Goal: Communication & Community: Answer question/provide support

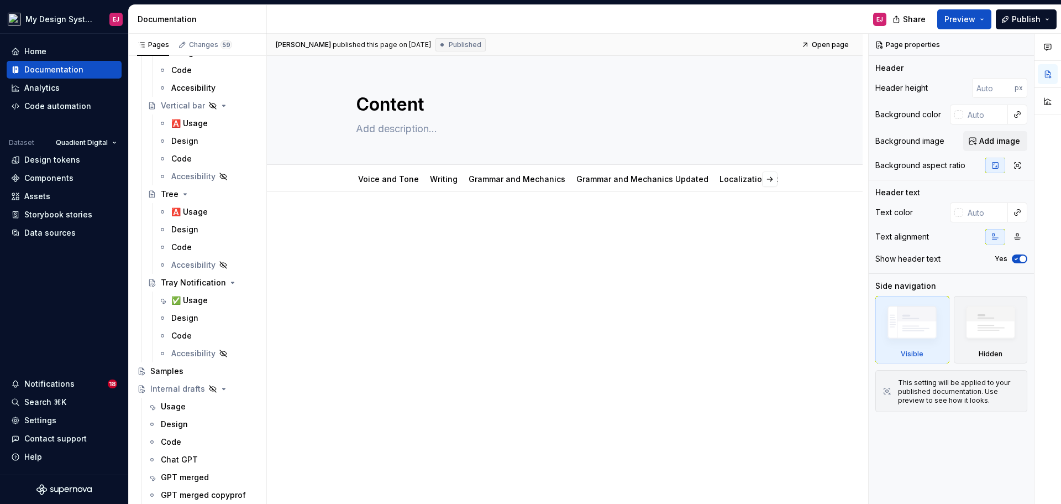
scroll to position [4264, 0]
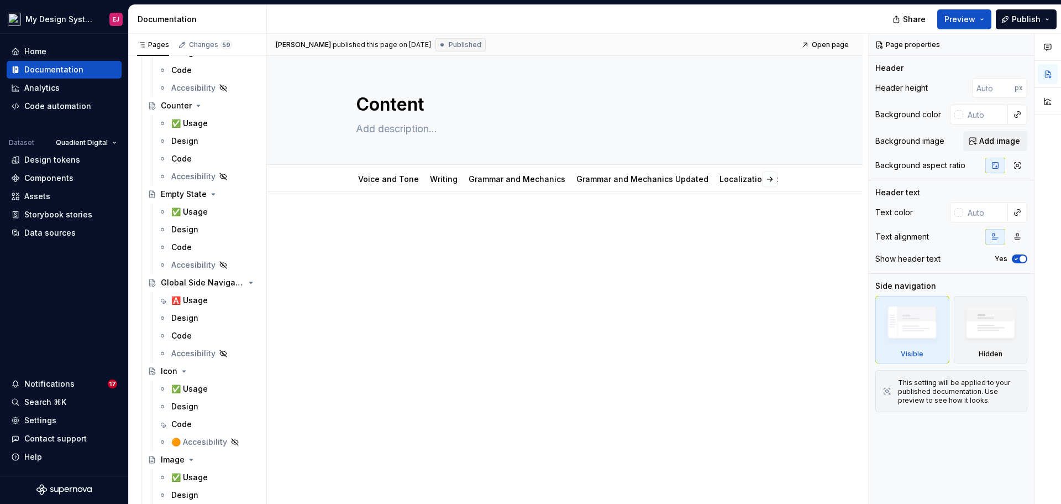
type textarea "*"
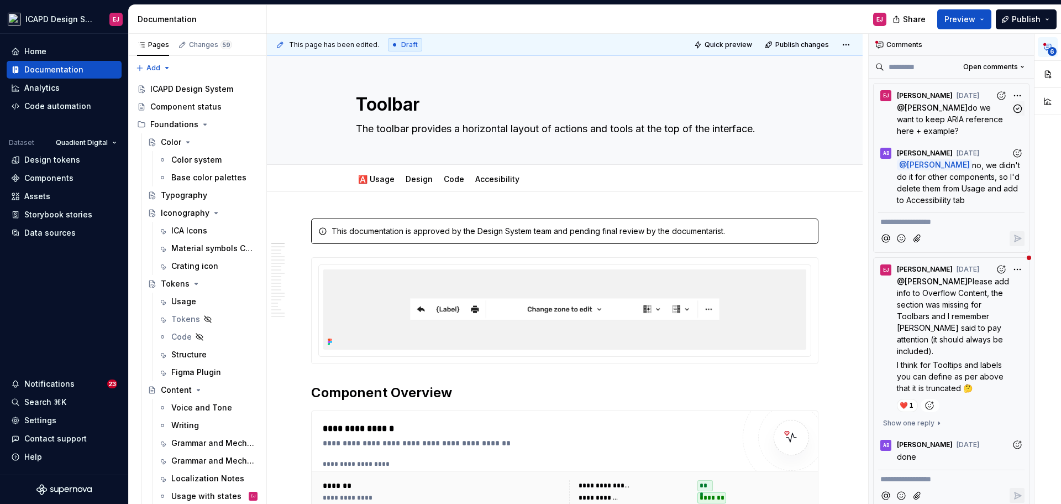
click at [909, 112] on p "@ Alina Burlaka do we want to keep ARIA reference here + example?" at bounding box center [954, 119] width 114 height 35
click at [946, 115] on span "do we want to keep ARIA reference here + example?" at bounding box center [951, 119] width 108 height 33
click at [625, 144] on div "Toolbar The toolbar provides a horizontal layout of actions and tools at the to…" at bounding box center [565, 110] width 418 height 108
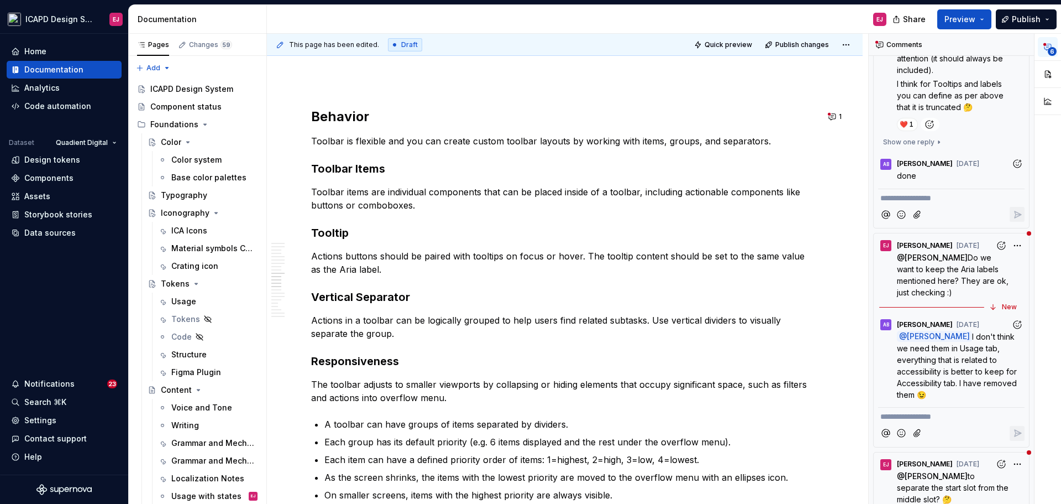
scroll to position [2690, 0]
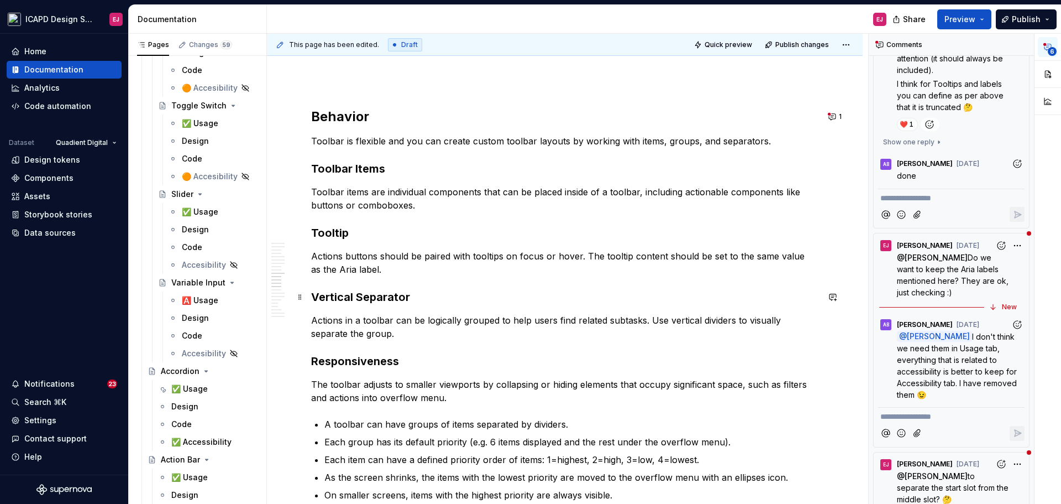
click at [510, 300] on h3 "Vertical Separator" at bounding box center [564, 296] width 507 height 15
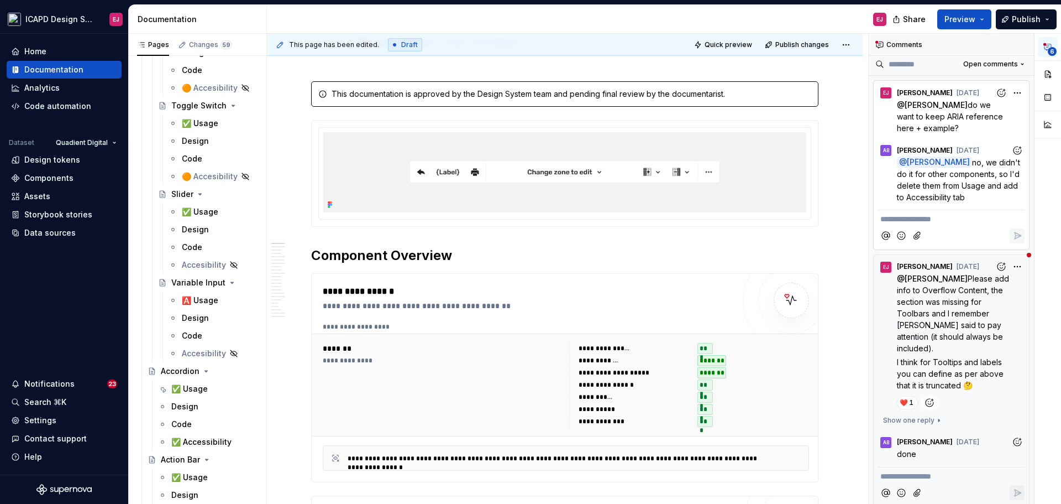
scroll to position [0, 0]
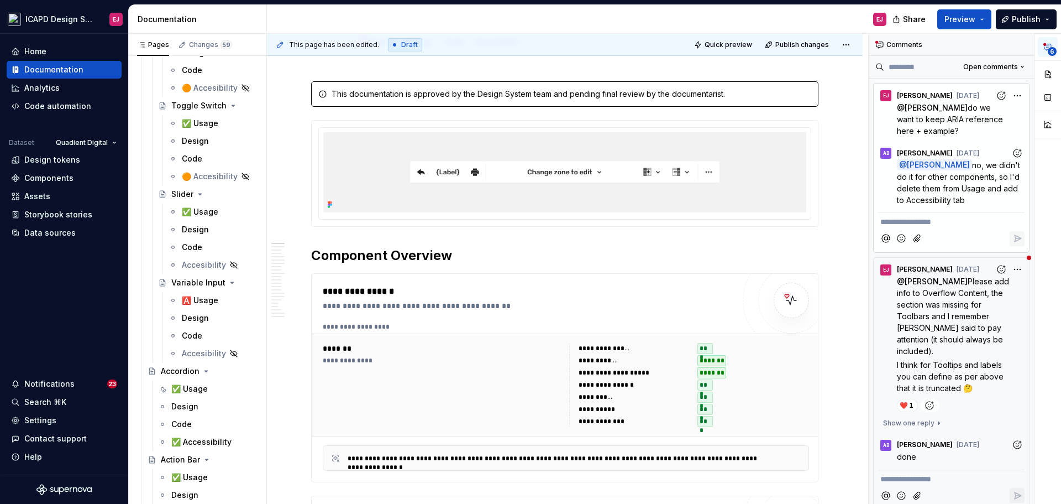
click at [977, 159] on p "@ Eva Janečková no, we didn't do it for other components, so I'd delete them fr…" at bounding box center [961, 182] width 128 height 46
click at [1014, 109] on icon "button" at bounding box center [1018, 108] width 8 height 8
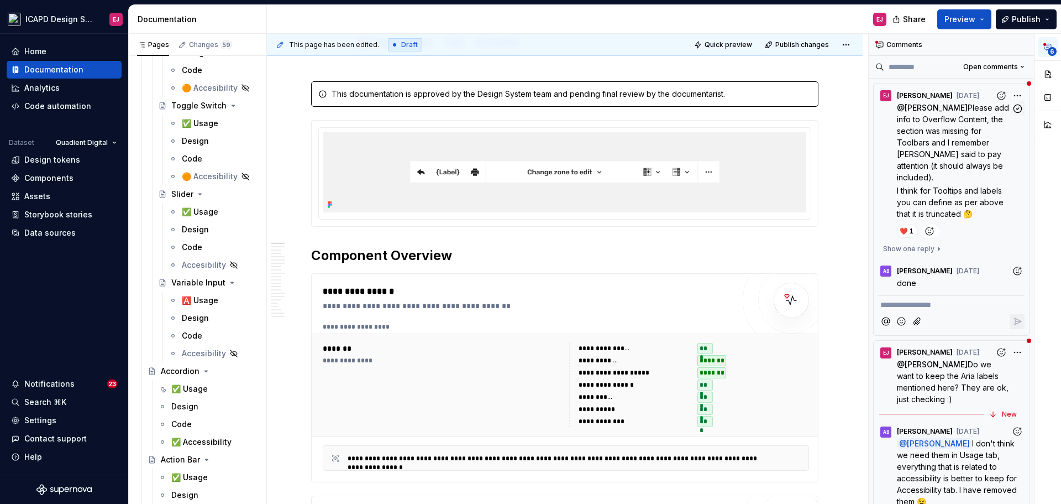
click at [959, 123] on span "Please add info to Overflow Content, the section was missing for Toolbars and I…" at bounding box center [954, 142] width 114 height 79
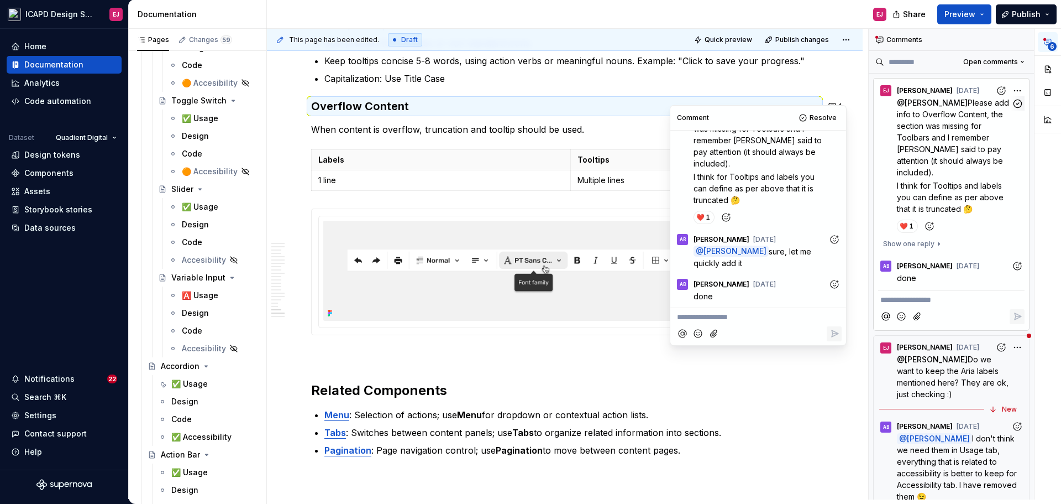
scroll to position [5045, 0]
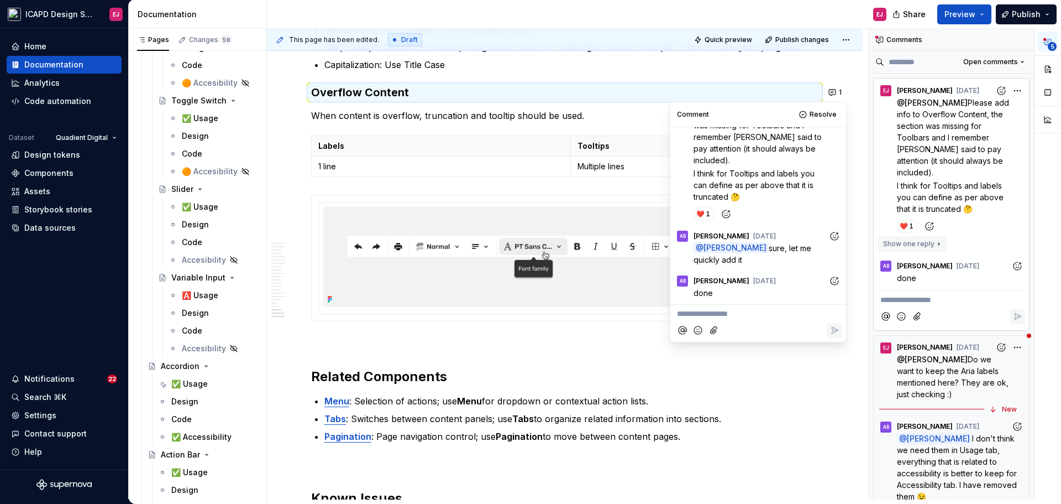
click at [930, 244] on span "Show one reply" at bounding box center [908, 243] width 51 height 9
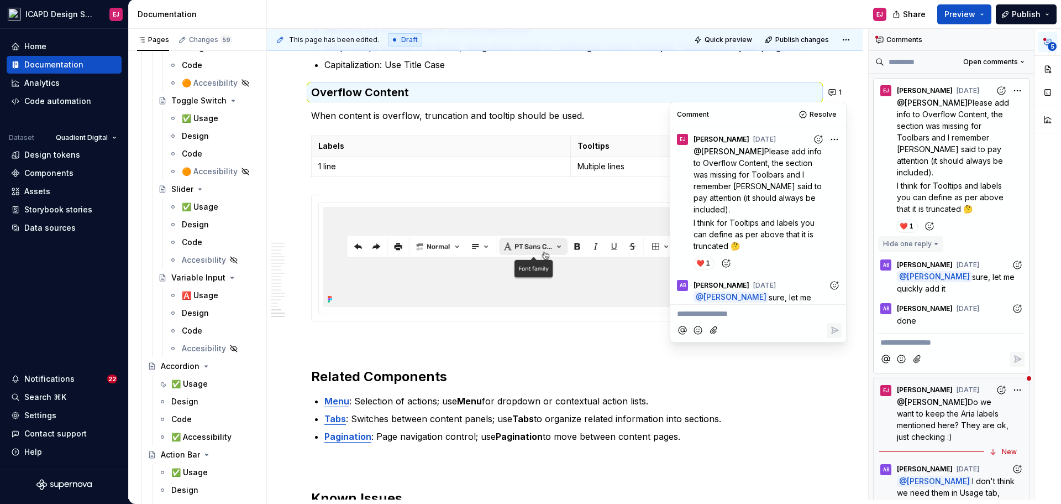
scroll to position [49, 0]
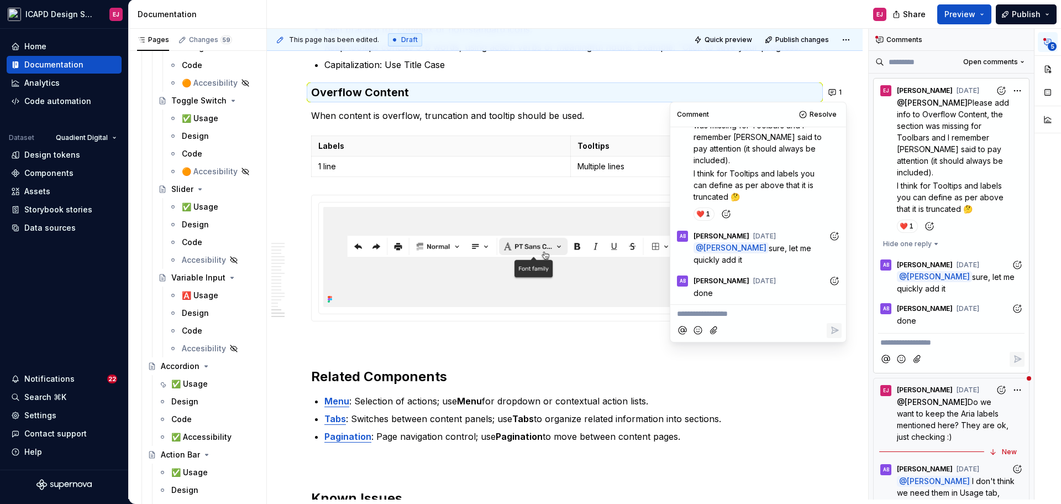
click at [467, 111] on p "When content is overflow, truncation and tooltip should be used." at bounding box center [564, 115] width 507 height 13
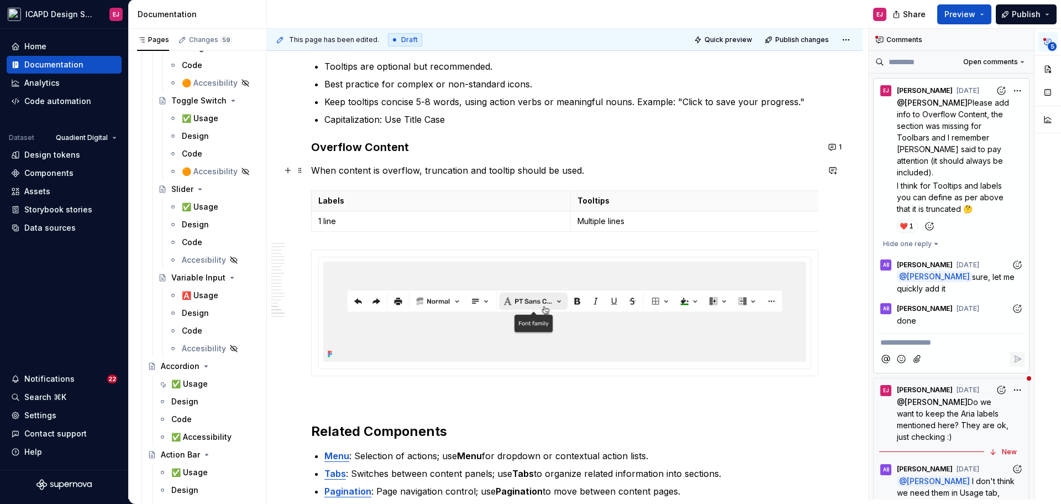
scroll to position [4990, 0]
type textarea "*"
click at [381, 171] on p "When content is overflow, truncation and tooltip should be used." at bounding box center [564, 170] width 507 height 13
drag, startPoint x: 570, startPoint y: 200, endPoint x: 412, endPoint y: 200, distance: 158.6
drag, startPoint x: 670, startPoint y: 196, endPoint x: 531, endPoint y: 200, distance: 139.4
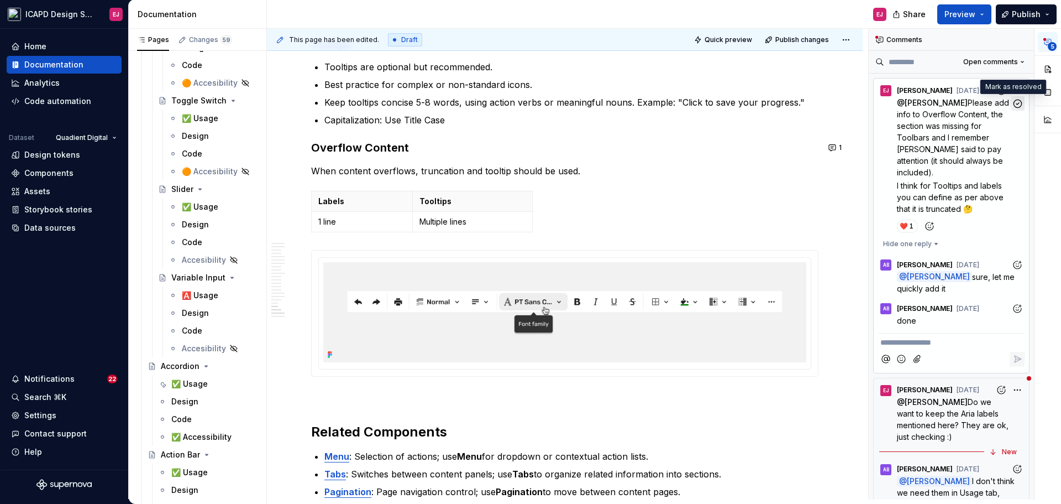
click at [1014, 104] on icon "button" at bounding box center [1018, 103] width 11 height 11
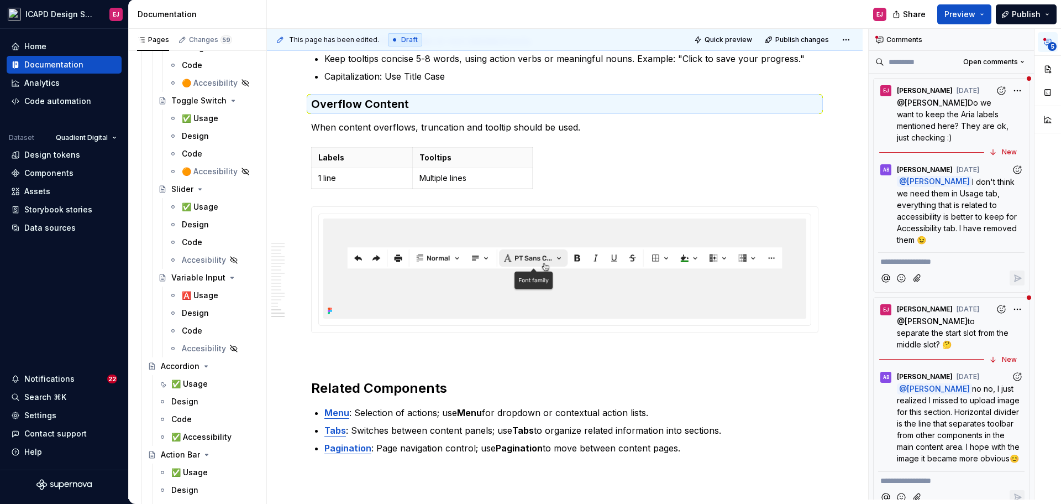
scroll to position [5045, 0]
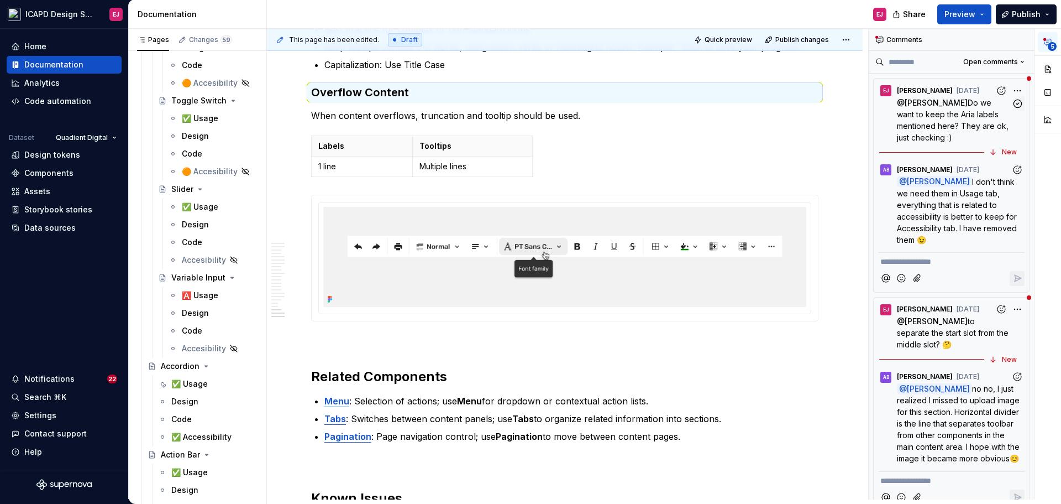
click at [957, 111] on span "Do we want to keep the Aria labels mentioned here? They are ok, just checking :)" at bounding box center [954, 120] width 114 height 44
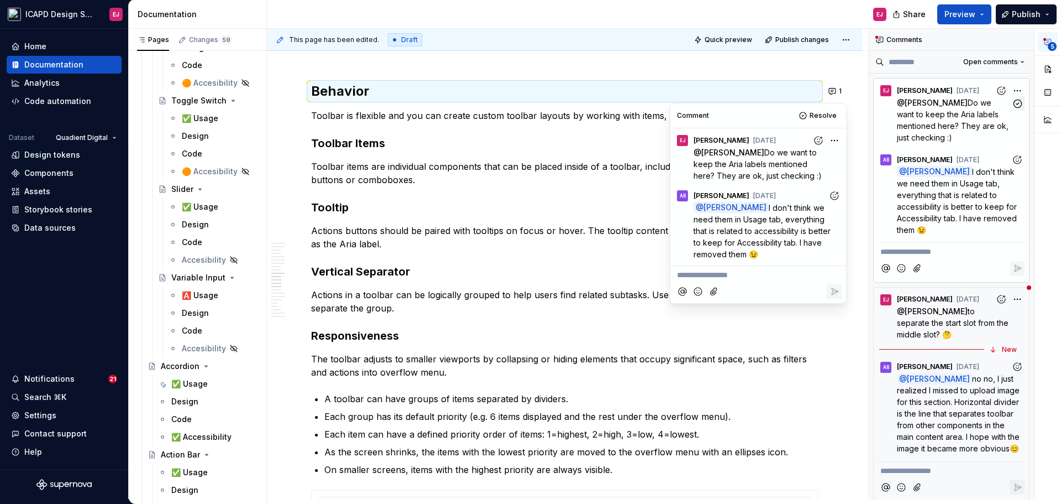
scroll to position [3542, 0]
click at [628, 232] on p "Actions buttons should be paired with tooltips on focus or hover. The tooltip c…" at bounding box center [564, 239] width 507 height 27
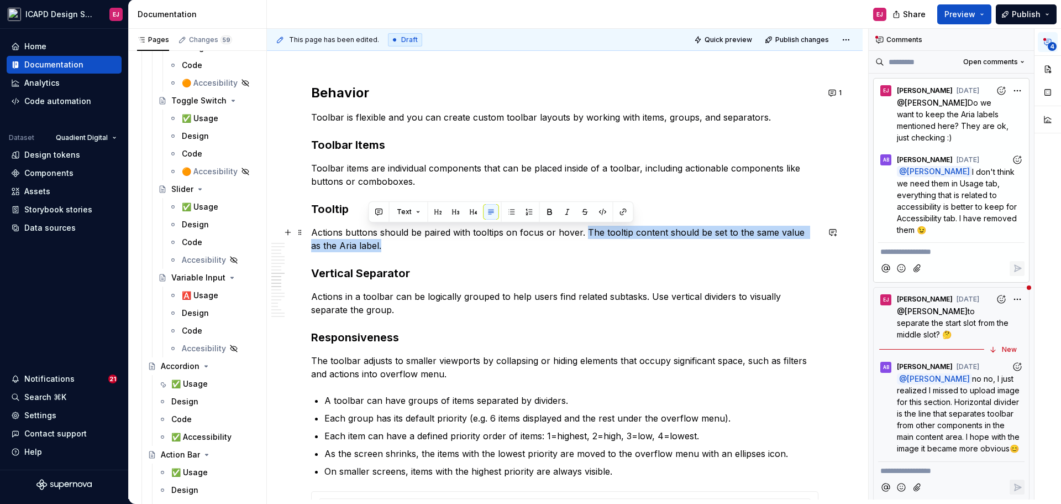
drag, startPoint x: 584, startPoint y: 232, endPoint x: 587, endPoint y: 242, distance: 10.0
click at [587, 242] on p "Actions buttons should be paired with tooltips on focus or hover. The tooltip c…" at bounding box center [564, 239] width 507 height 27
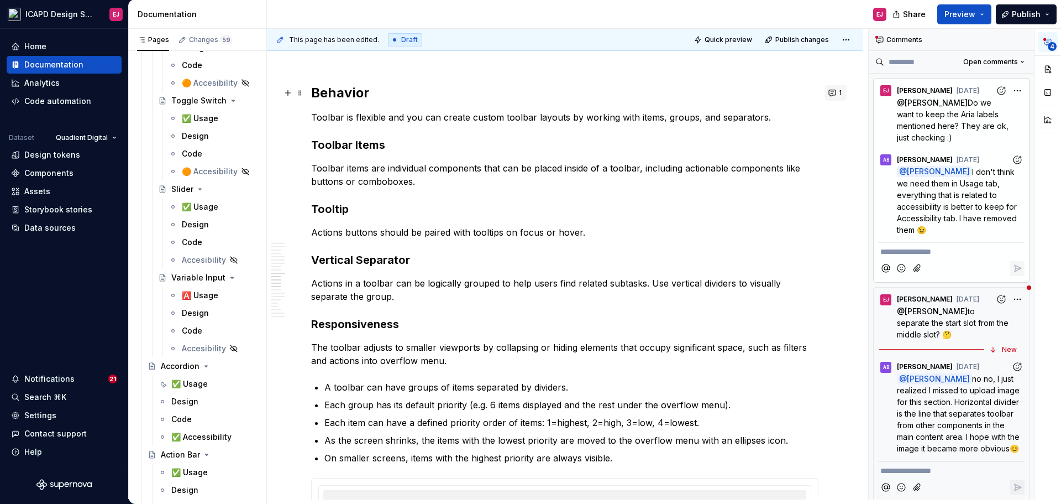
click at [832, 92] on button "1" at bounding box center [836, 92] width 22 height 15
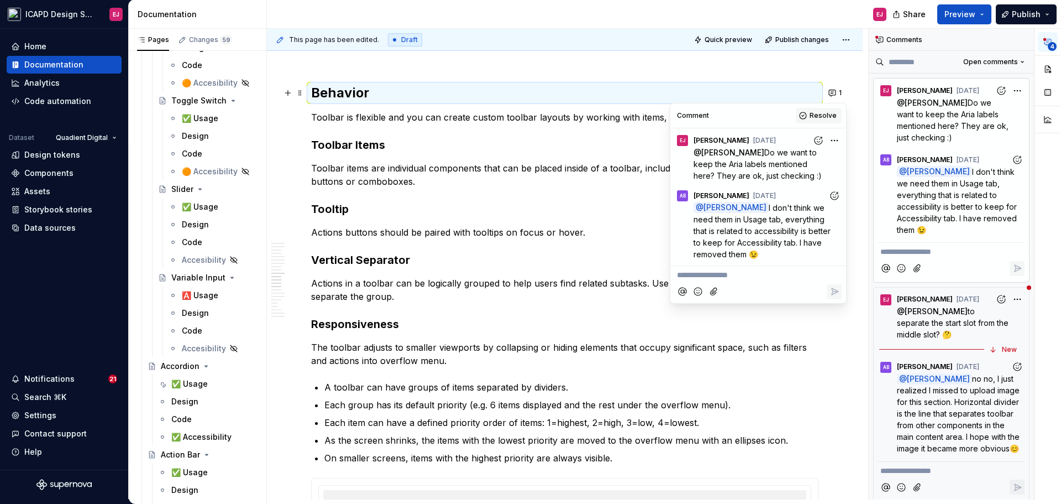
click at [815, 113] on span "Resolve" at bounding box center [823, 115] width 27 height 9
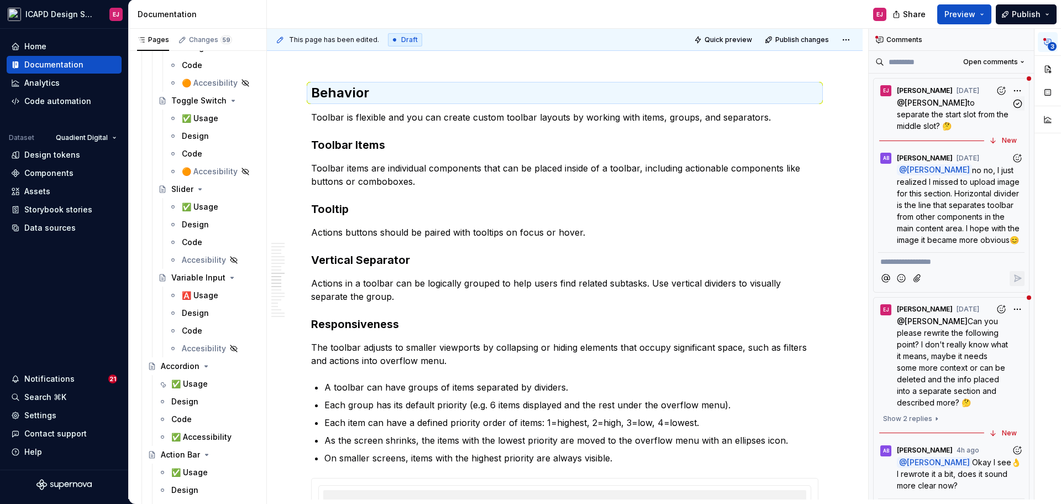
click at [930, 107] on p "@ Alina Burlaka to separate the start slot from the middle slot? 🤔" at bounding box center [954, 114] width 114 height 35
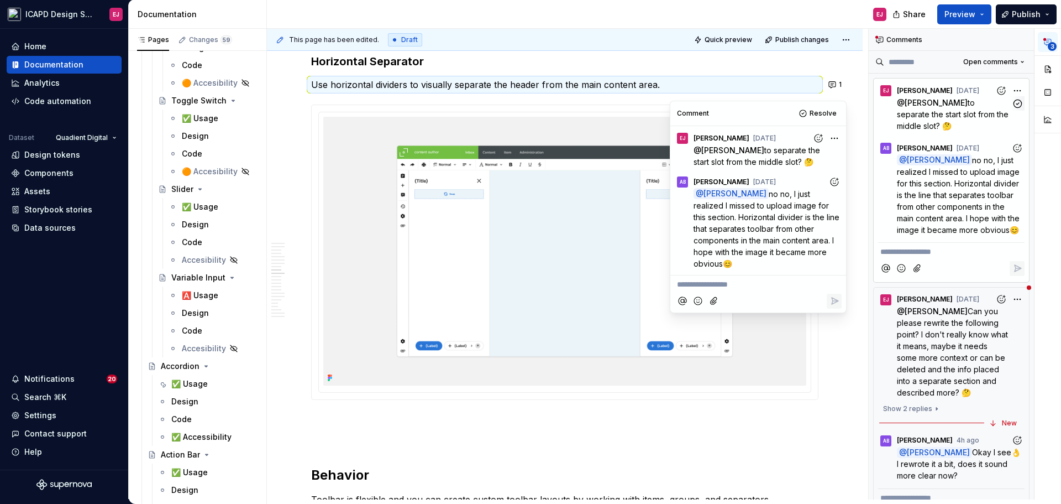
scroll to position [3154, 0]
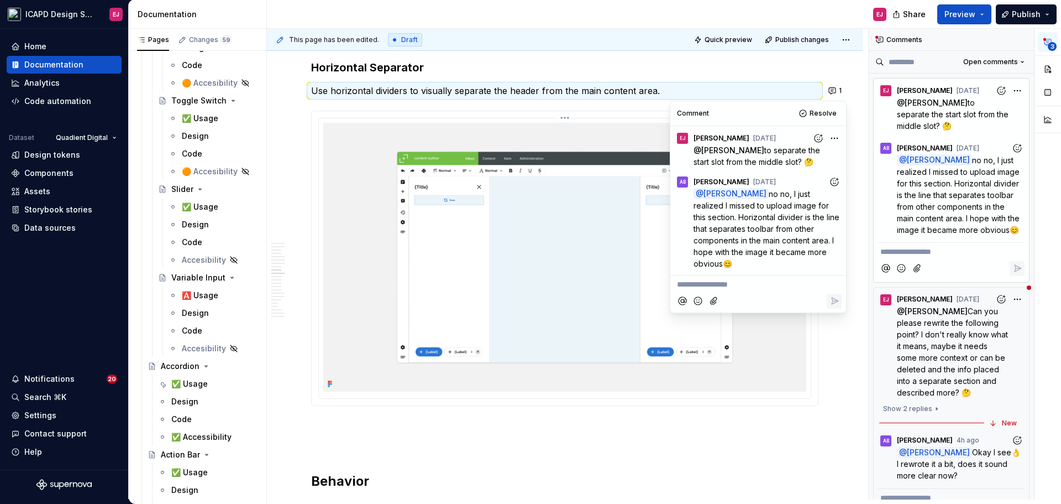
click at [590, 134] on img at bounding box center [564, 257] width 483 height 269
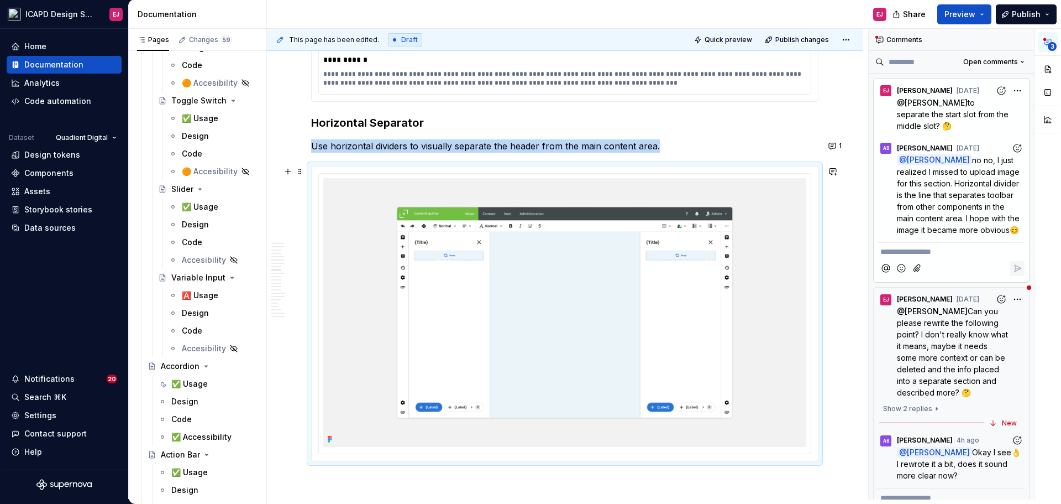
scroll to position [3044, 0]
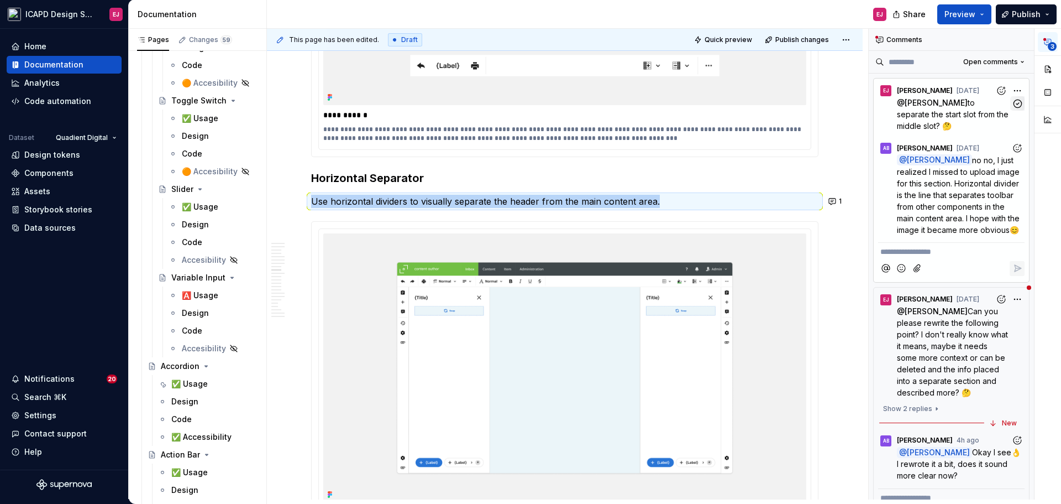
click at [1013, 101] on icon "button" at bounding box center [1018, 103] width 11 height 11
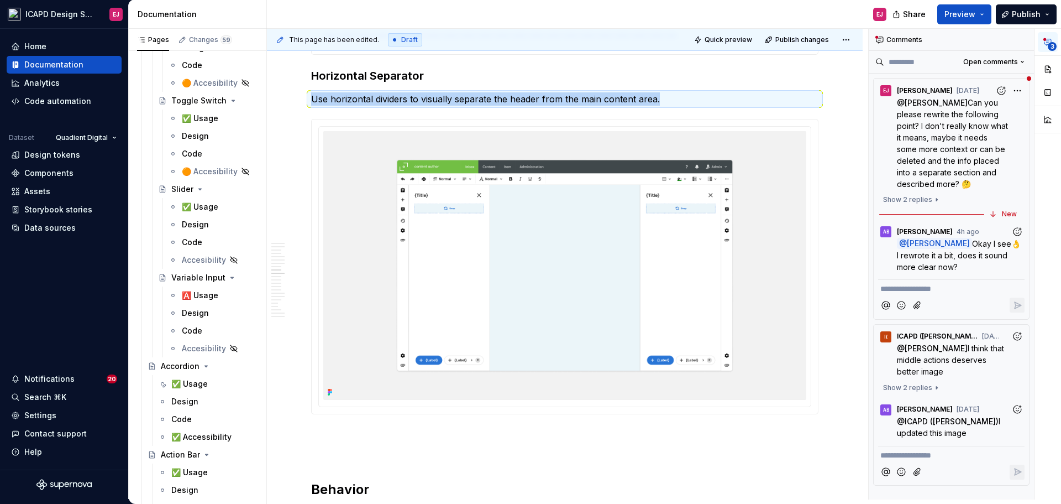
scroll to position [3154, 0]
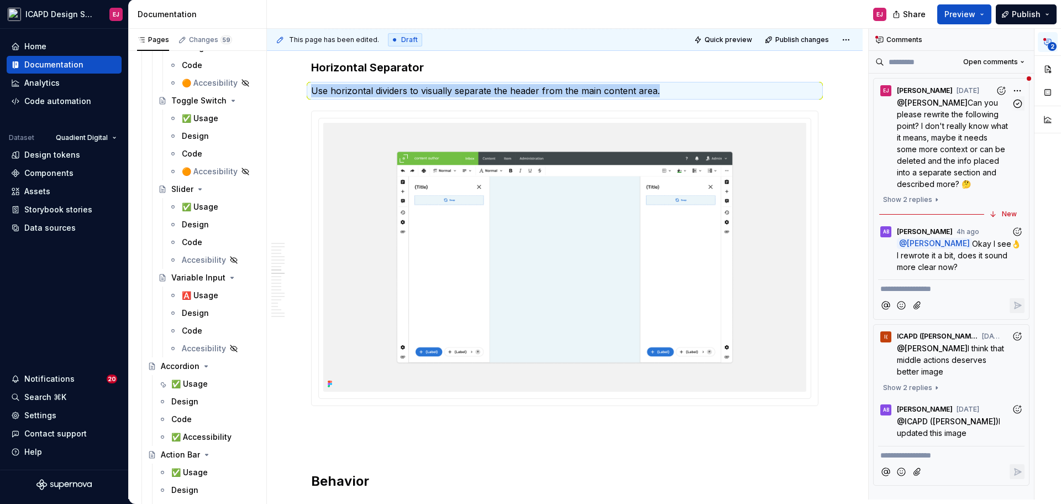
click at [910, 125] on span "Can you please rewrite the following point? I don't really know what it means, …" at bounding box center [953, 143] width 113 height 91
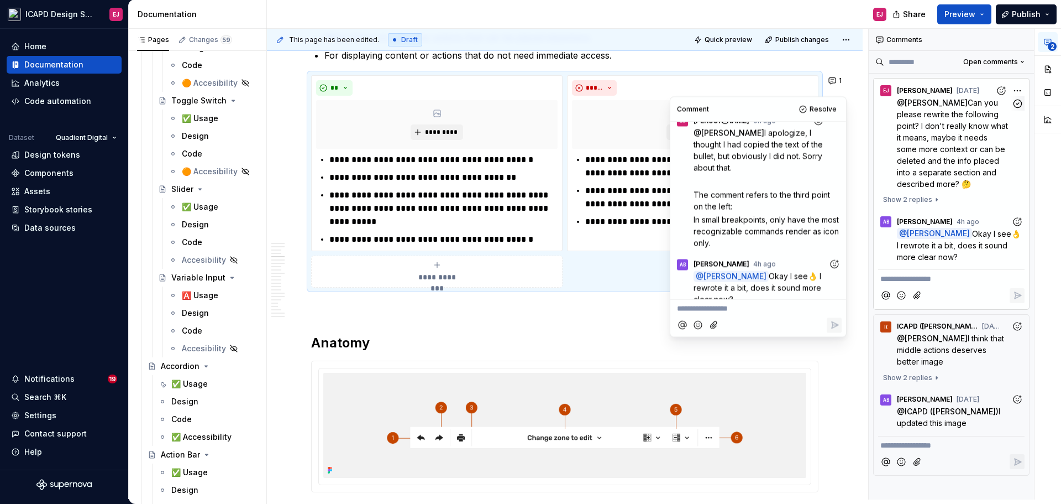
scroll to position [1033, 0]
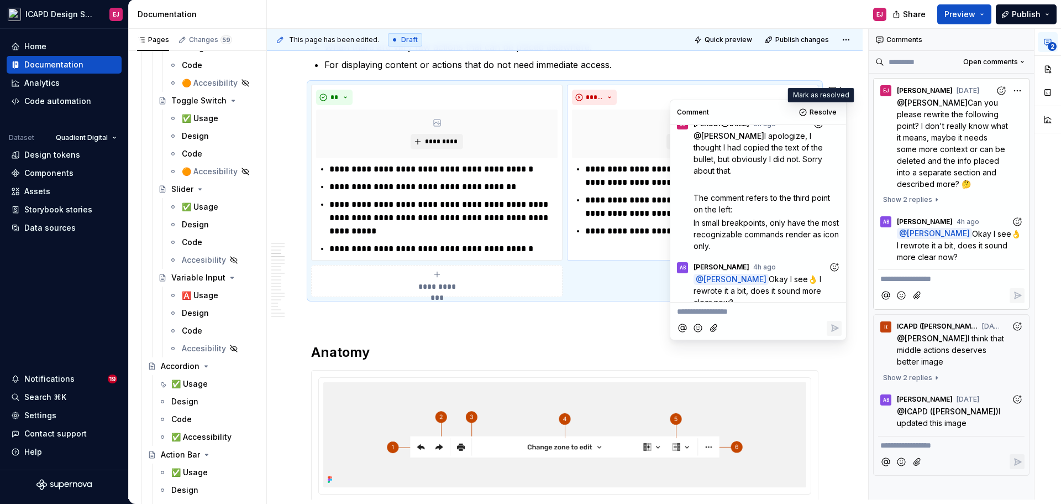
click at [818, 111] on span "Resolve" at bounding box center [823, 112] width 27 height 9
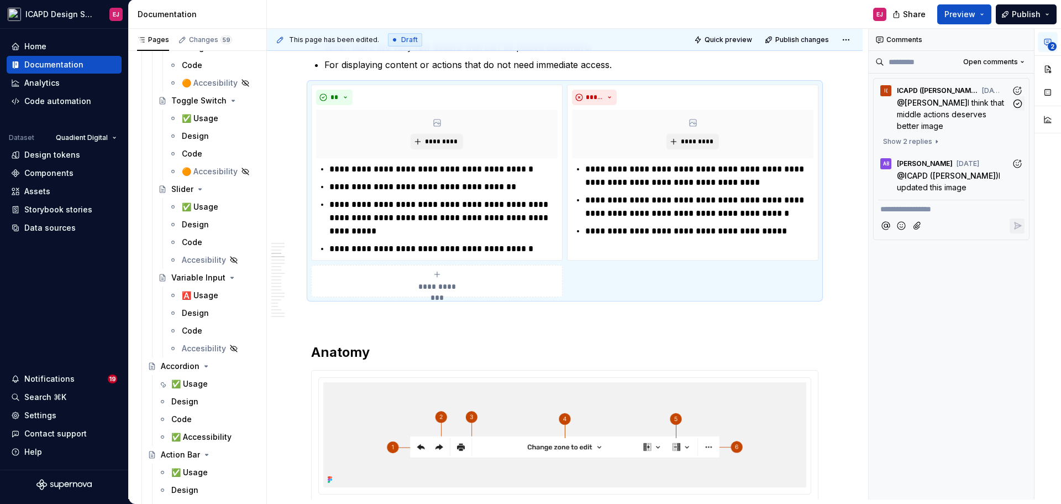
click at [964, 102] on span "I think that middle actions deserves better image" at bounding box center [951, 114] width 109 height 33
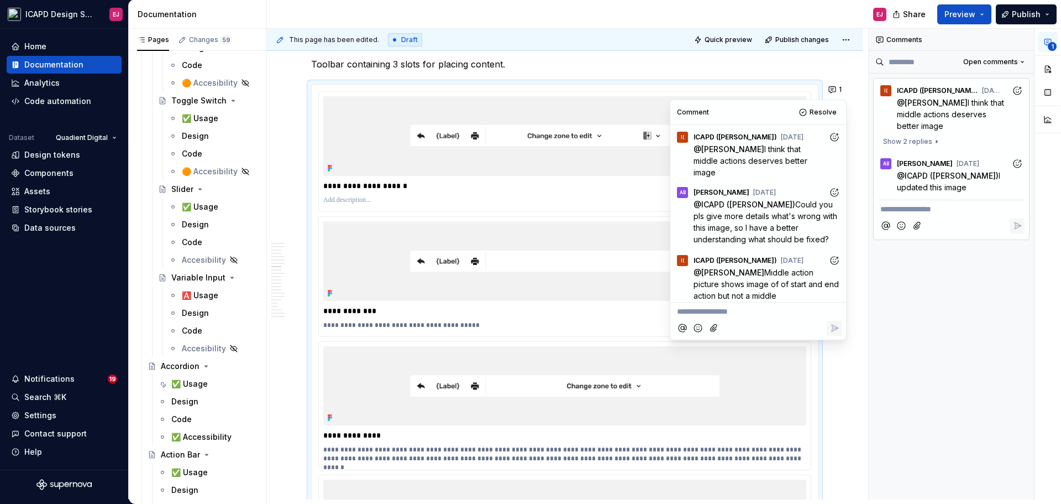
scroll to position [38, 0]
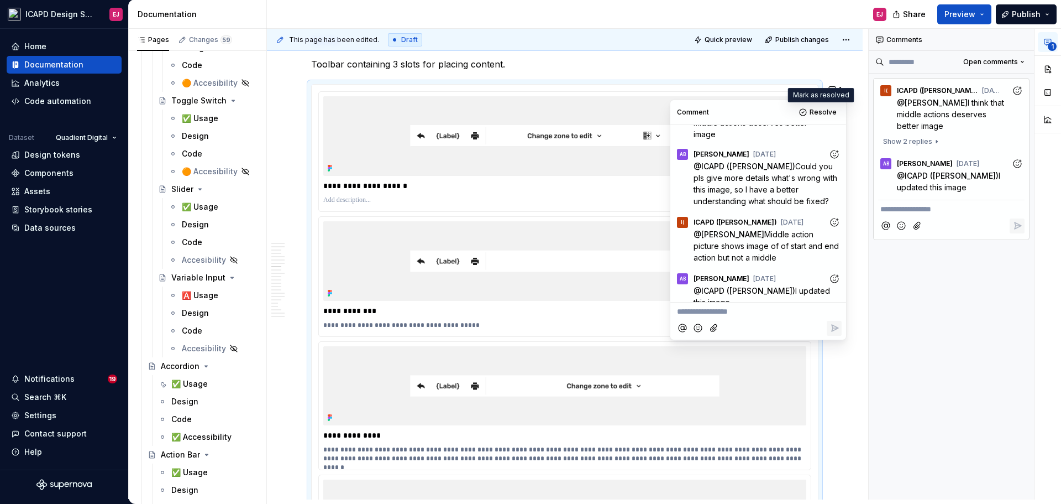
click at [817, 108] on span "Resolve" at bounding box center [823, 112] width 27 height 9
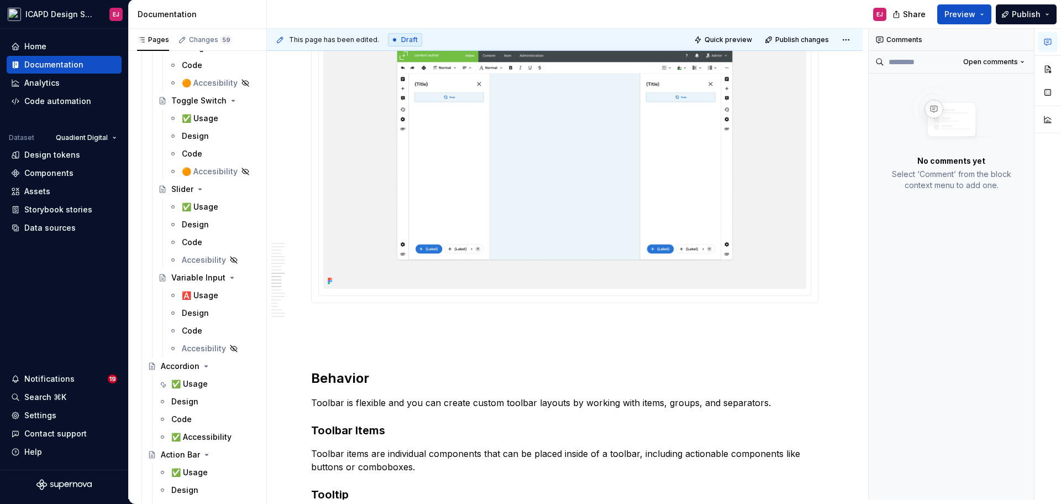
scroll to position [3365, 0]
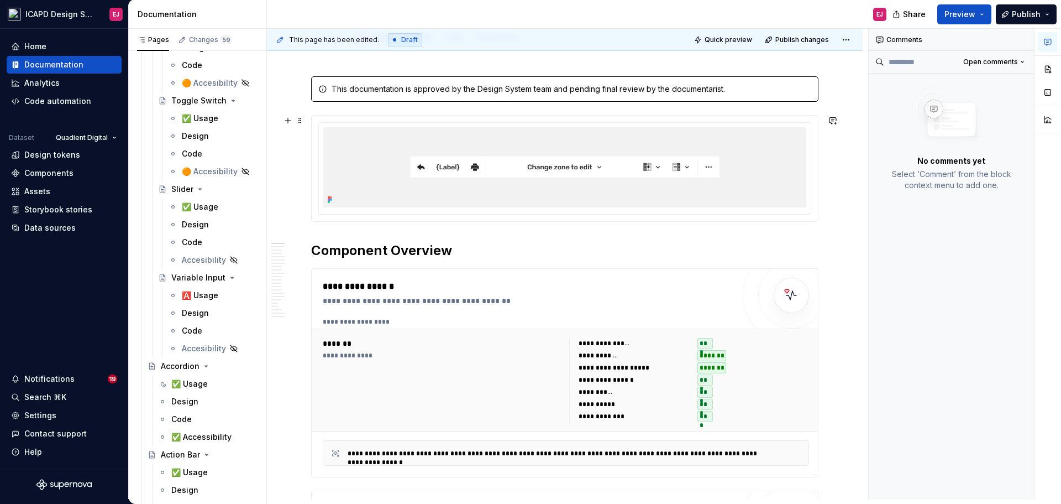
scroll to position [0, 0]
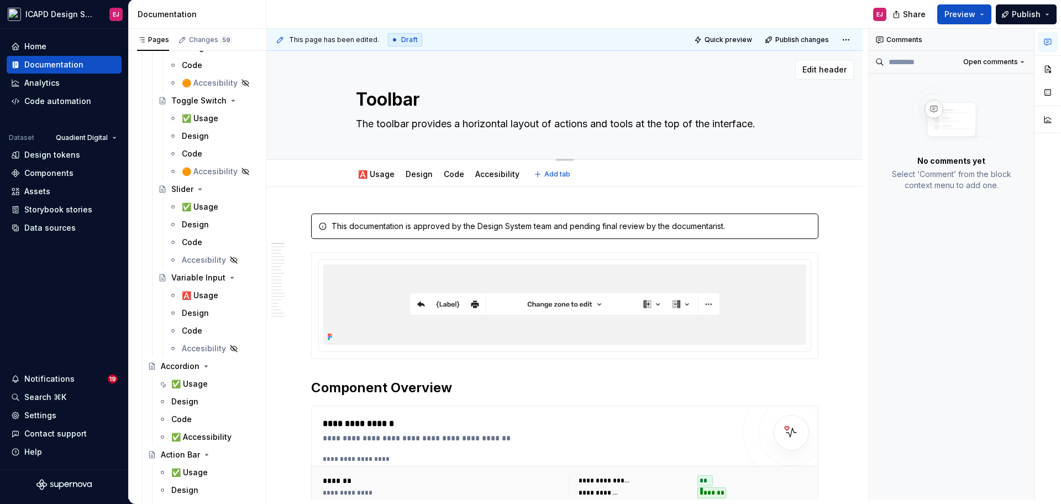
type textarea "*"
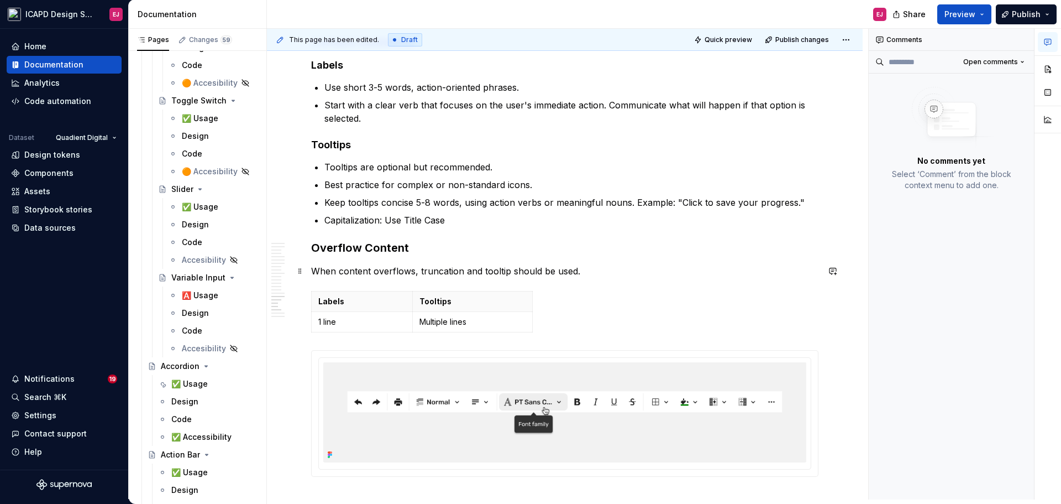
scroll to position [4864, 0]
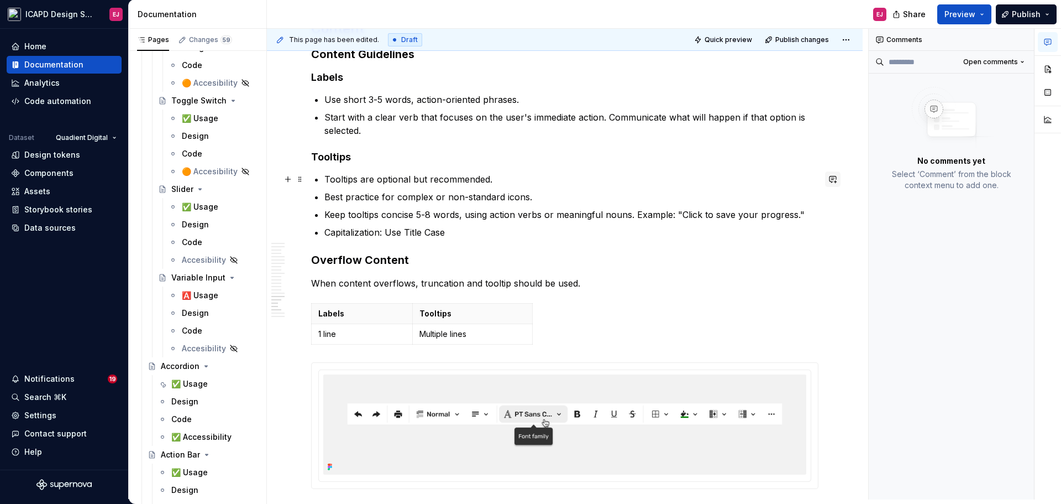
click at [833, 179] on button "button" at bounding box center [832, 178] width 15 height 15
click at [675, 213] on icon "Mention someone" at bounding box center [676, 214] width 11 height 11
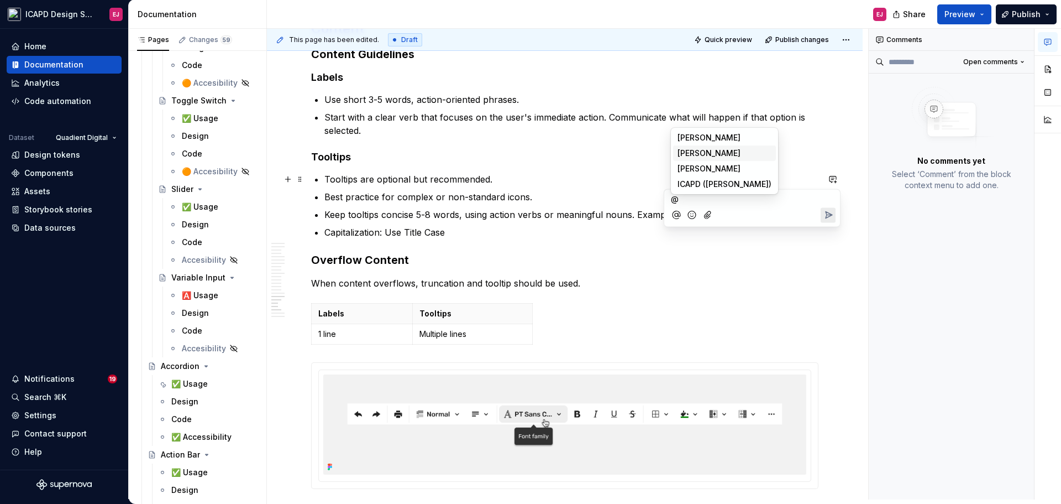
click at [687, 152] on span "[PERSON_NAME]" at bounding box center [709, 153] width 63 height 11
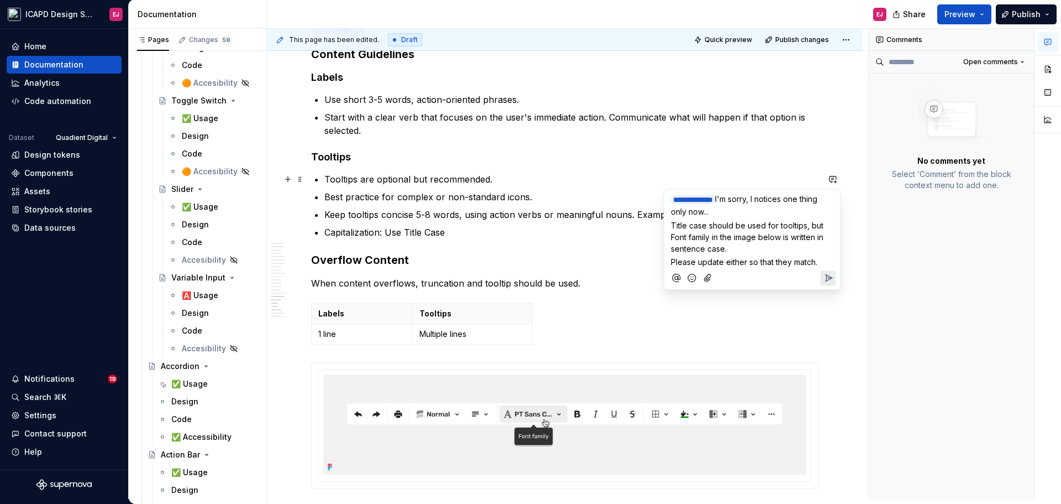
click at [692, 276] on icon "Add emoji" at bounding box center [691, 277] width 11 height 11
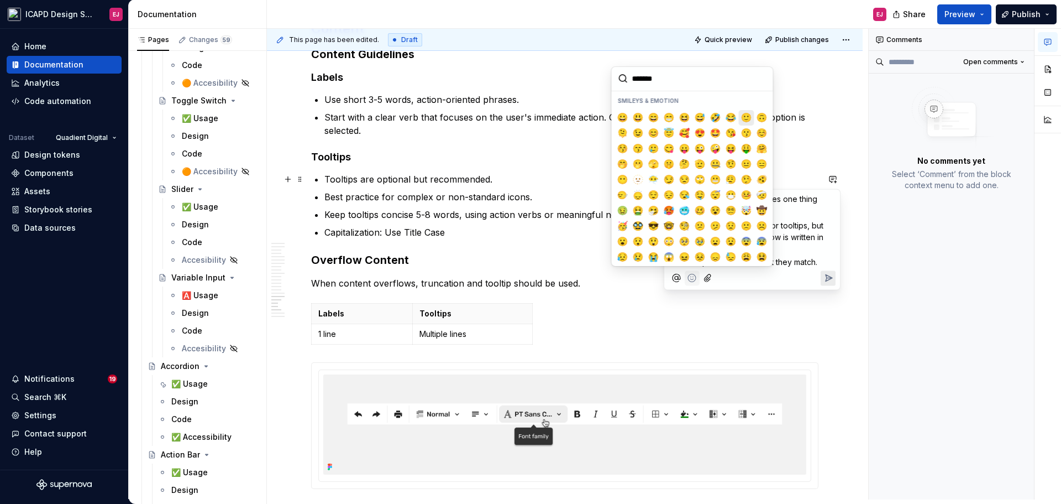
click at [744, 117] on span "🙂" at bounding box center [746, 117] width 9 height 11
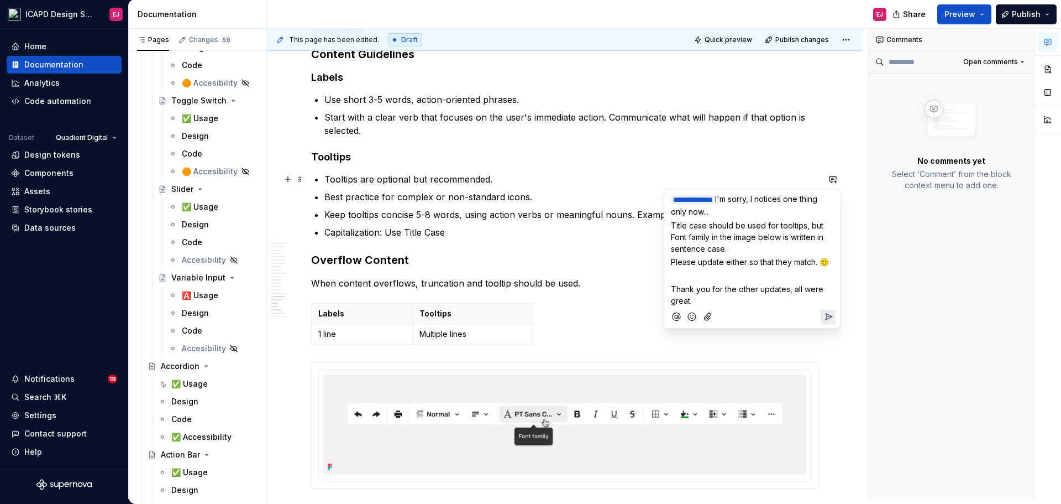
click at [692, 317] on icon "Add emoji" at bounding box center [692, 317] width 3 height 3
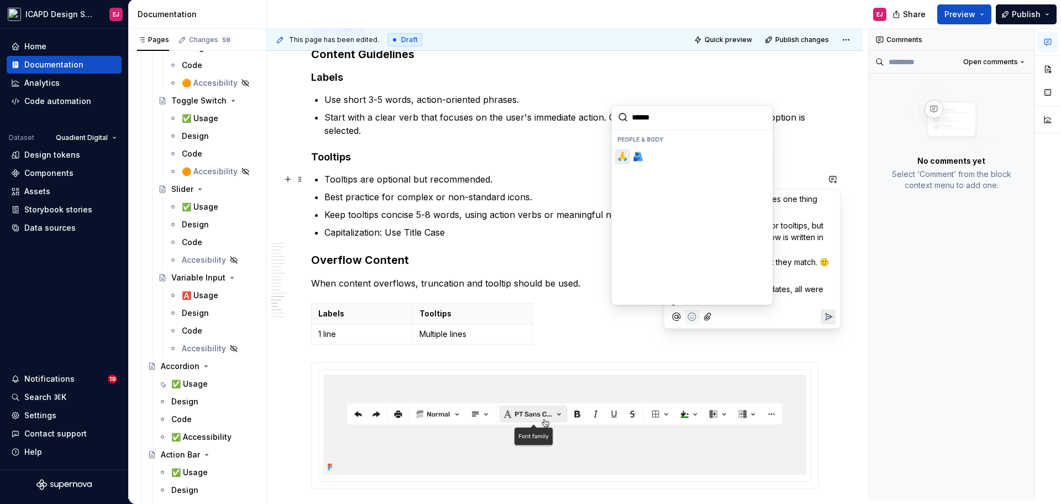
click at [619, 158] on span "🙏" at bounding box center [623, 156] width 9 height 11
type input "******"
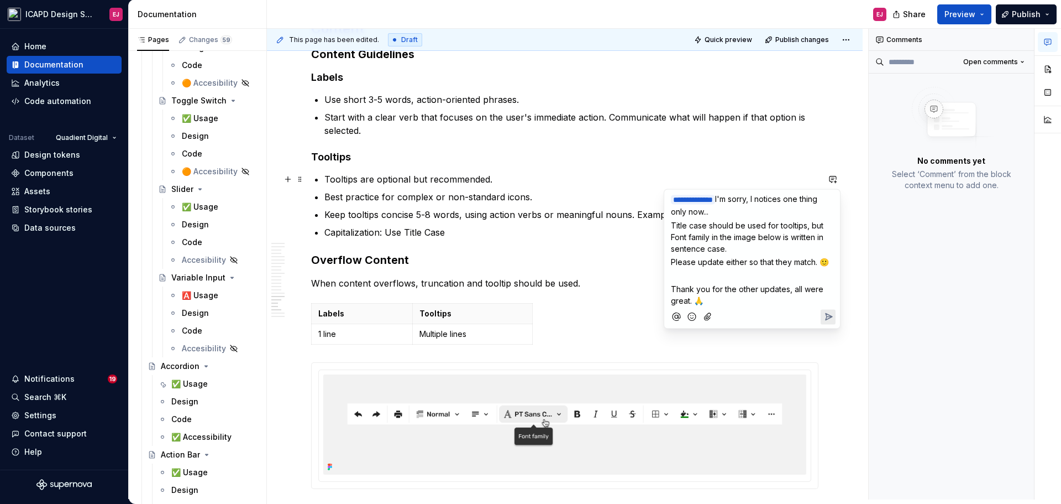
click at [827, 315] on icon "Send" at bounding box center [829, 316] width 7 height 7
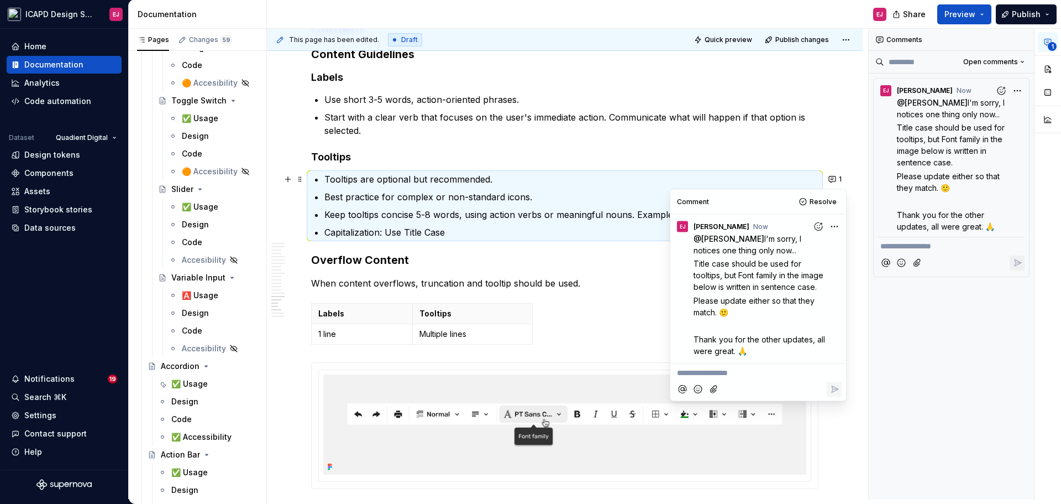
click at [588, 310] on div "Labels Tooltips 1 line Multiple lines" at bounding box center [564, 326] width 507 height 46
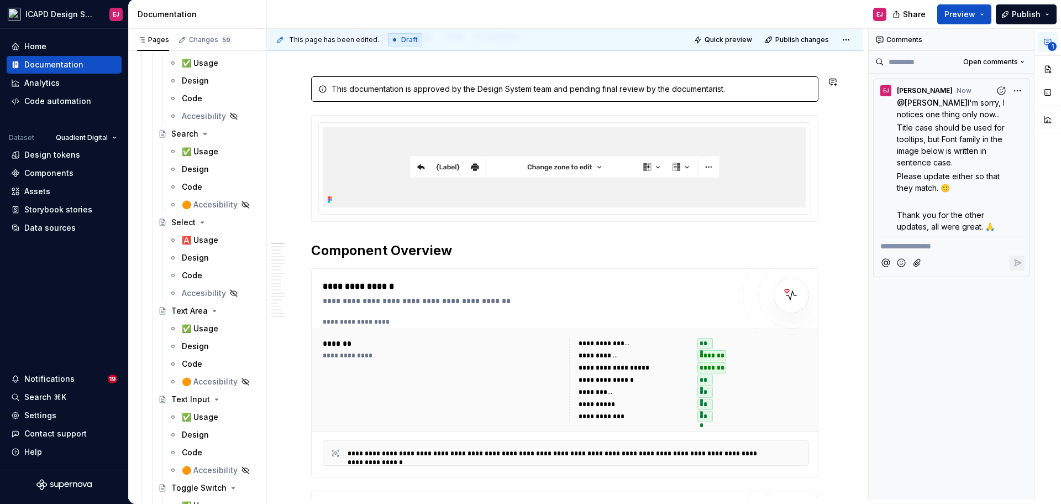
scroll to position [0, 0]
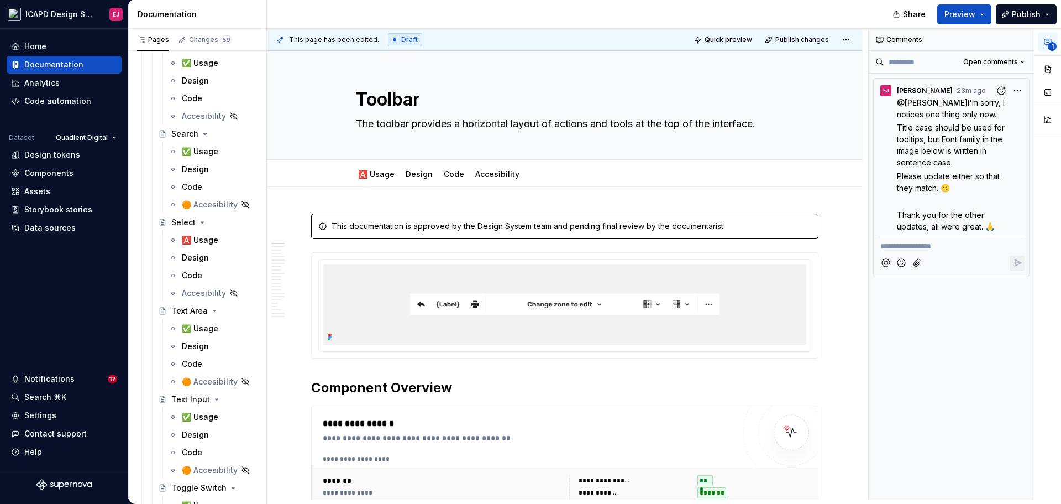
type textarea "*"
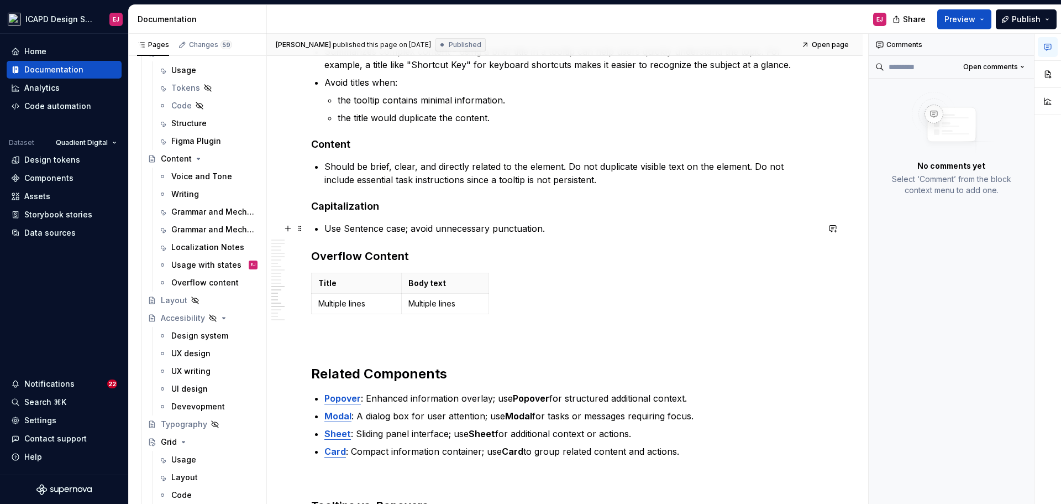
scroll to position [3703, 0]
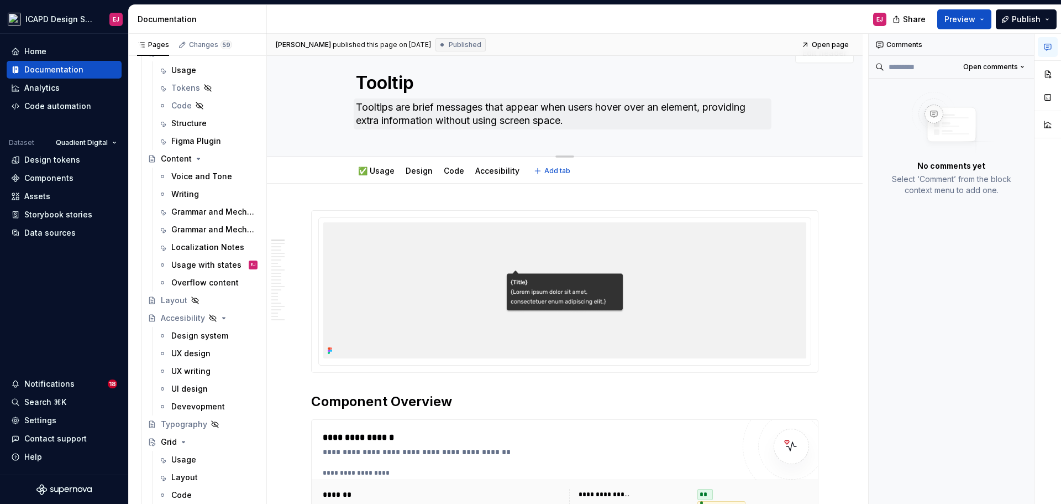
scroll to position [0, 0]
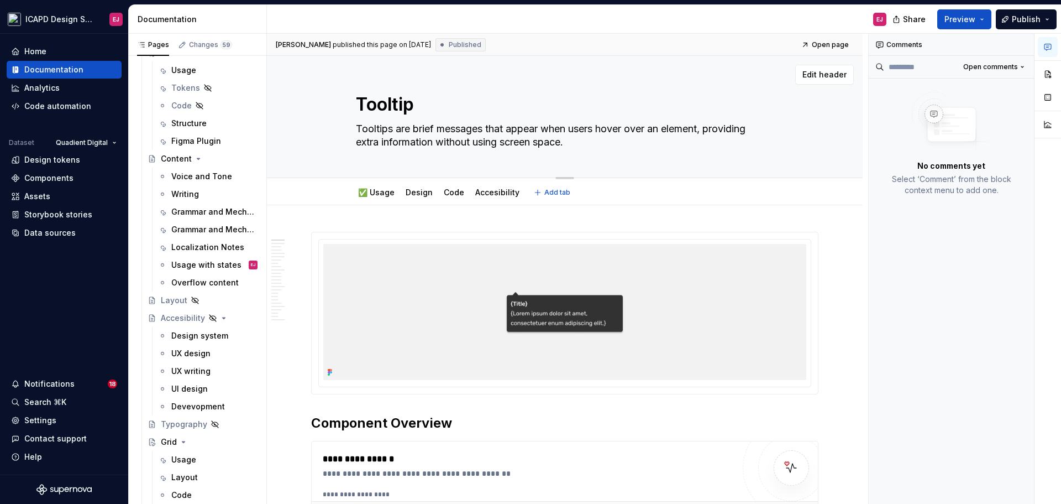
click at [614, 159] on div "Tooltip Tooltips are brief messages that appear when users hover over an elemen…" at bounding box center [565, 117] width 418 height 122
click at [375, 182] on html "ICAPD Design System EJ Home Documentation Analytics Code automation Dataset Qua…" at bounding box center [530, 252] width 1061 height 504
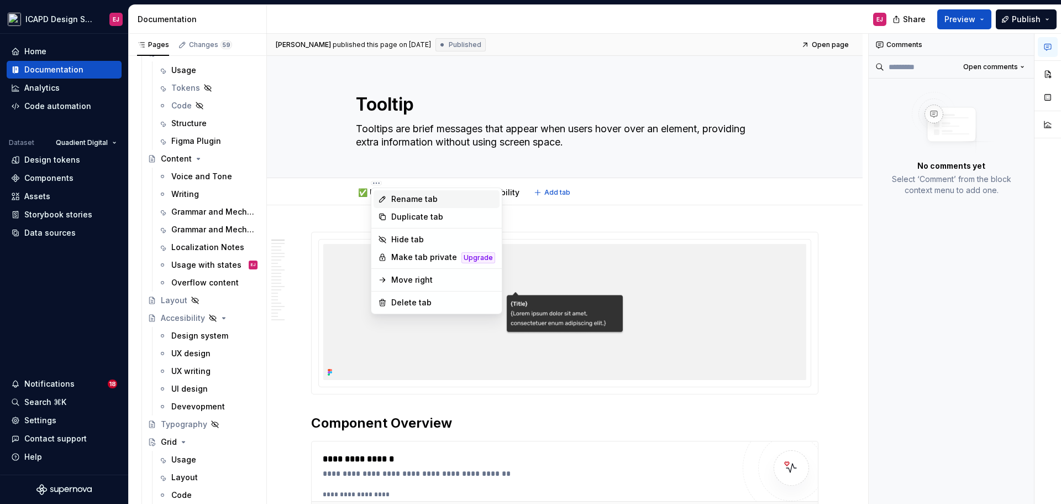
click at [402, 200] on div "Rename tab" at bounding box center [443, 198] width 104 height 11
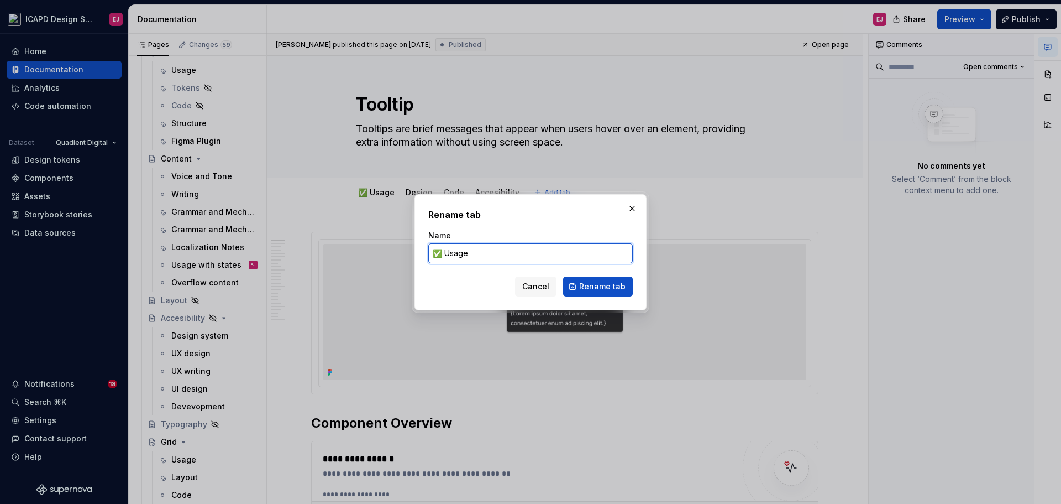
drag, startPoint x: 443, startPoint y: 255, endPoint x: 415, endPoint y: 250, distance: 28.0
click at [415, 250] on div "Rename tab Name ✅ Usage Cancel Rename tab" at bounding box center [531, 252] width 232 height 116
click at [546, 283] on span "Cancel" at bounding box center [535, 286] width 27 height 11
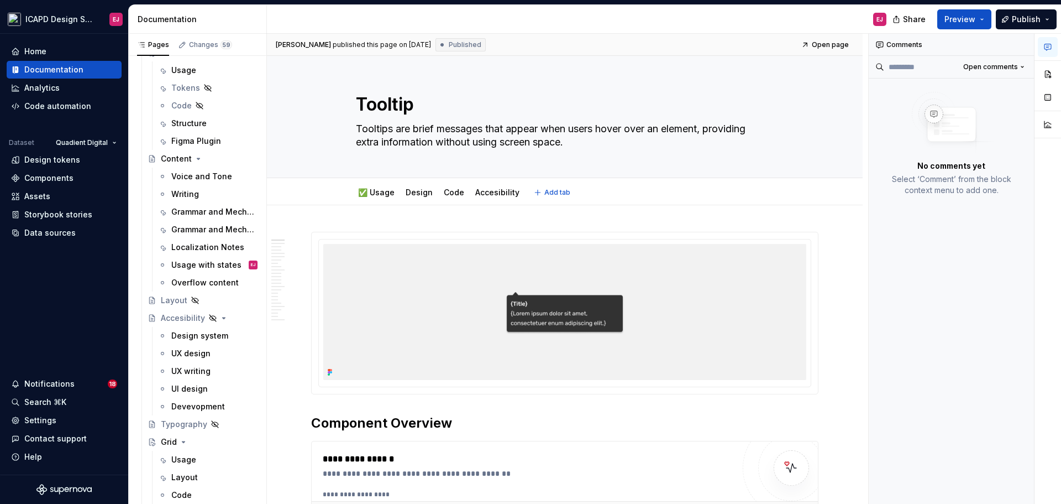
type textarea "*"
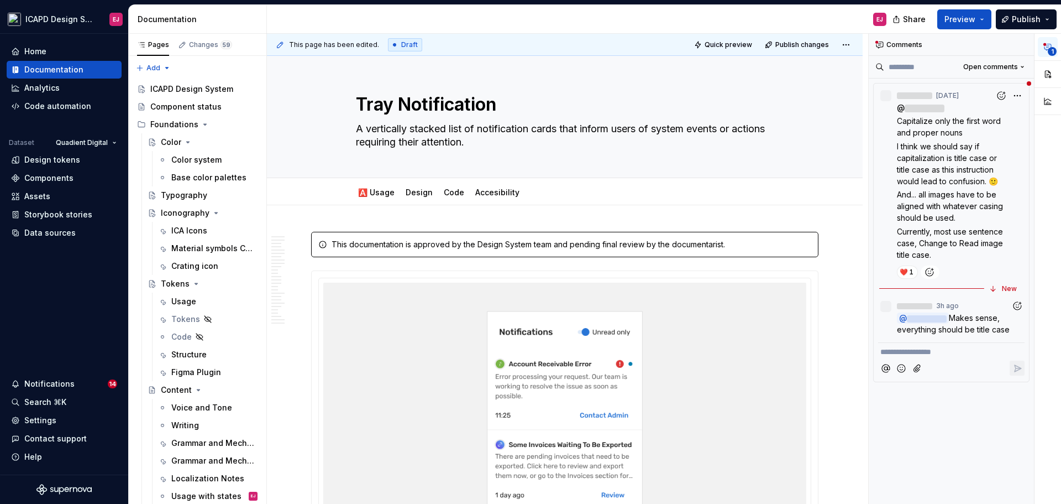
type textarea "*"
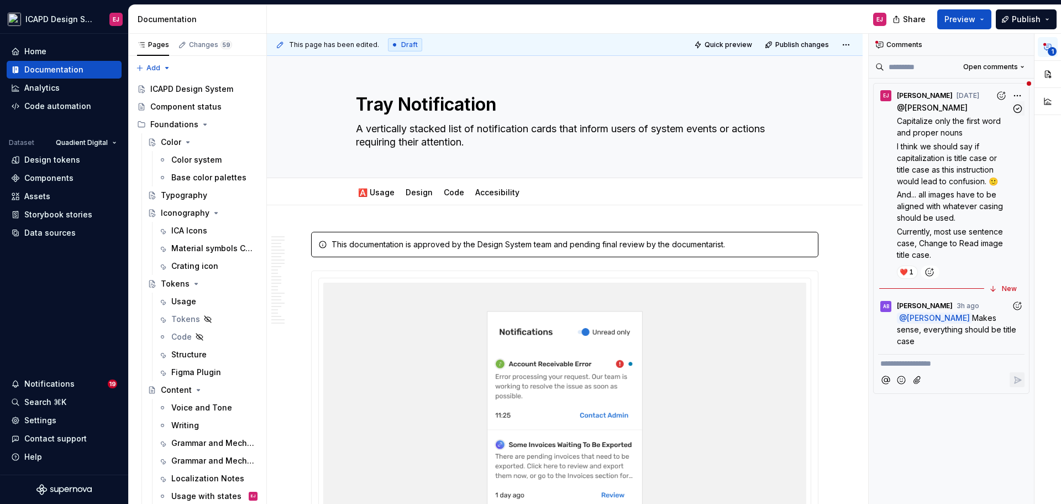
click at [968, 161] on span "I think we should say if capitalization is title case or title case as this ins…" at bounding box center [948, 164] width 102 height 44
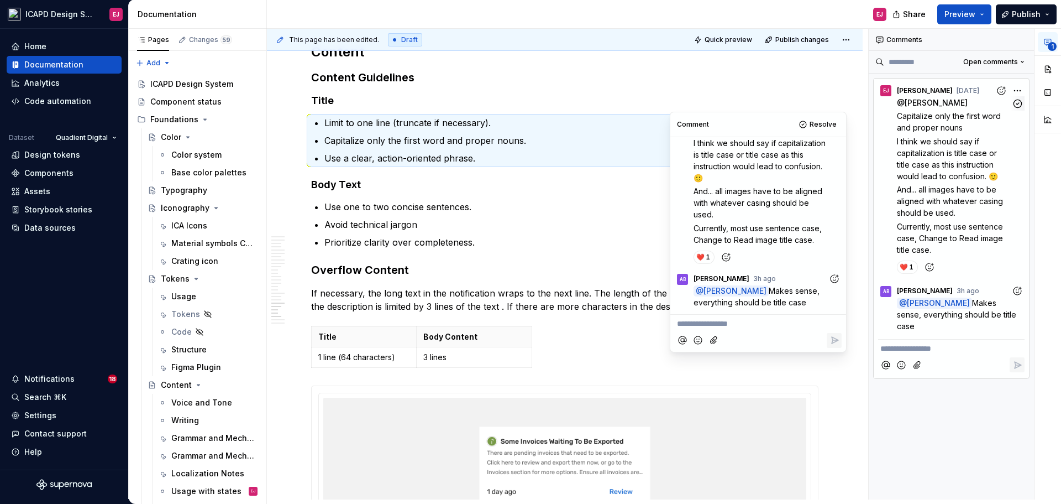
scroll to position [7102, 0]
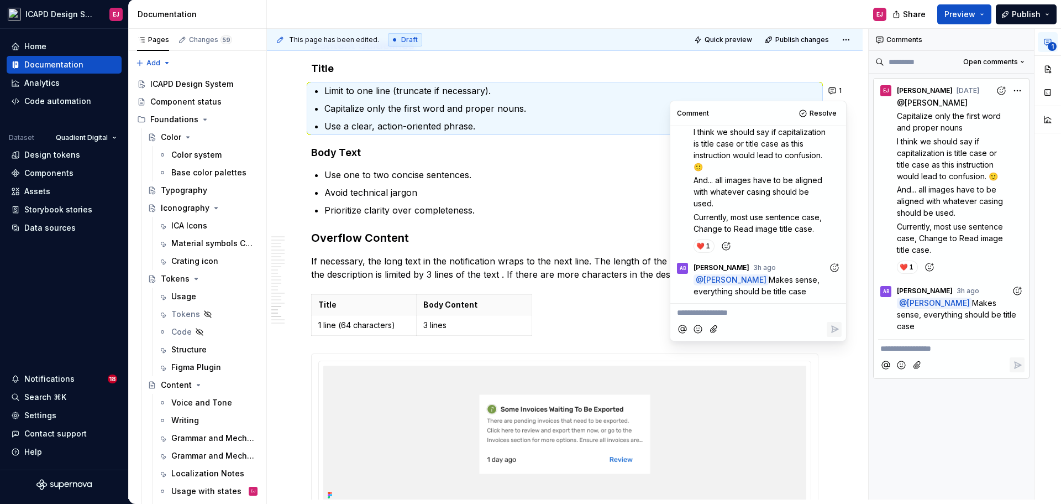
click at [527, 108] on p "Capitalize only the first word and proper nouns." at bounding box center [571, 108] width 494 height 13
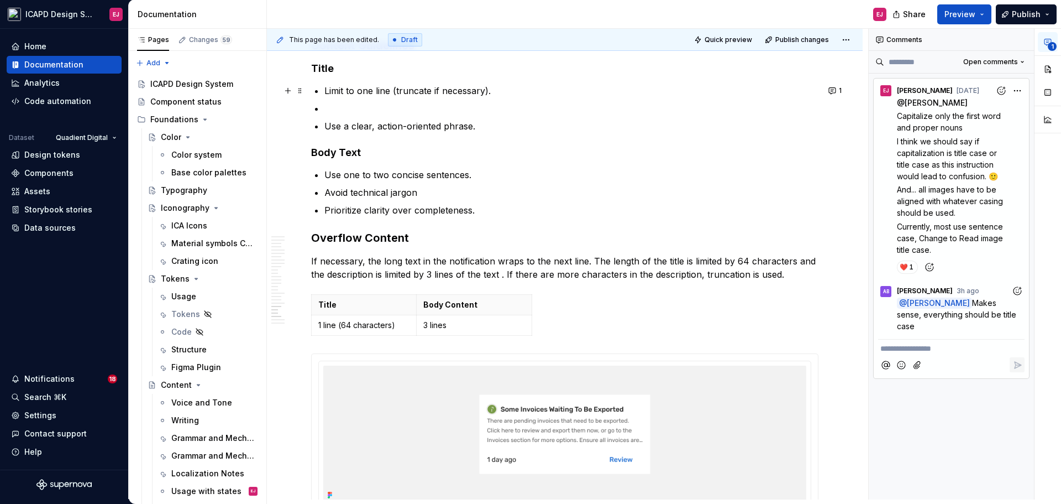
click at [501, 92] on p "Limit to one line (truncate if necessary)." at bounding box center [571, 90] width 494 height 13
click at [487, 124] on p "Use a clear, action-oriented phrase." at bounding box center [571, 125] width 494 height 13
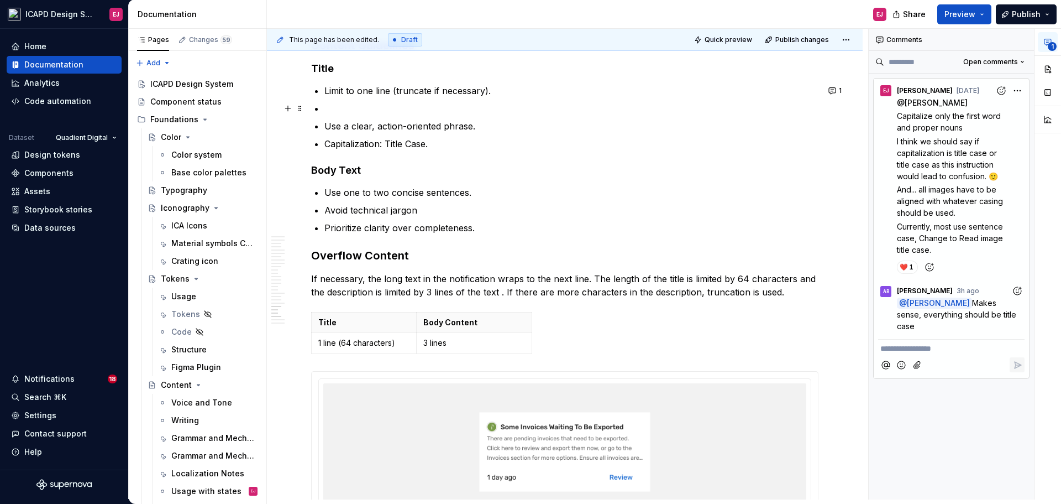
click at [373, 112] on p at bounding box center [571, 108] width 494 height 13
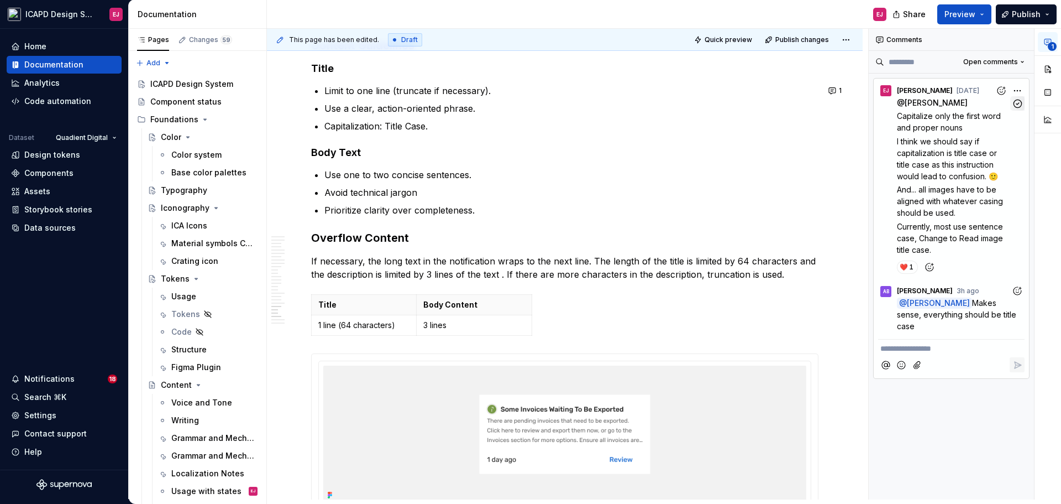
click at [1018, 99] on icon "button" at bounding box center [1018, 103] width 8 height 8
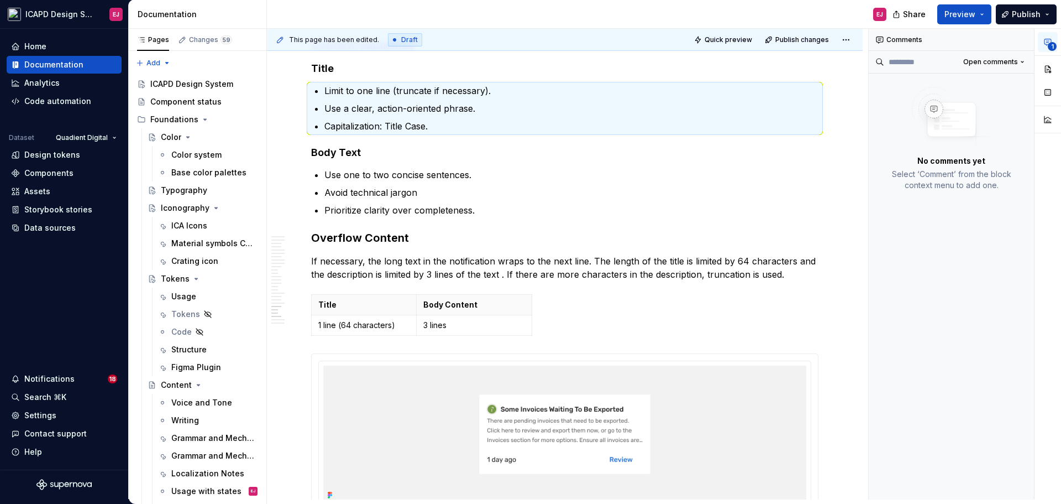
click at [730, 190] on p "Avoid technical jargon" at bounding box center [571, 192] width 494 height 13
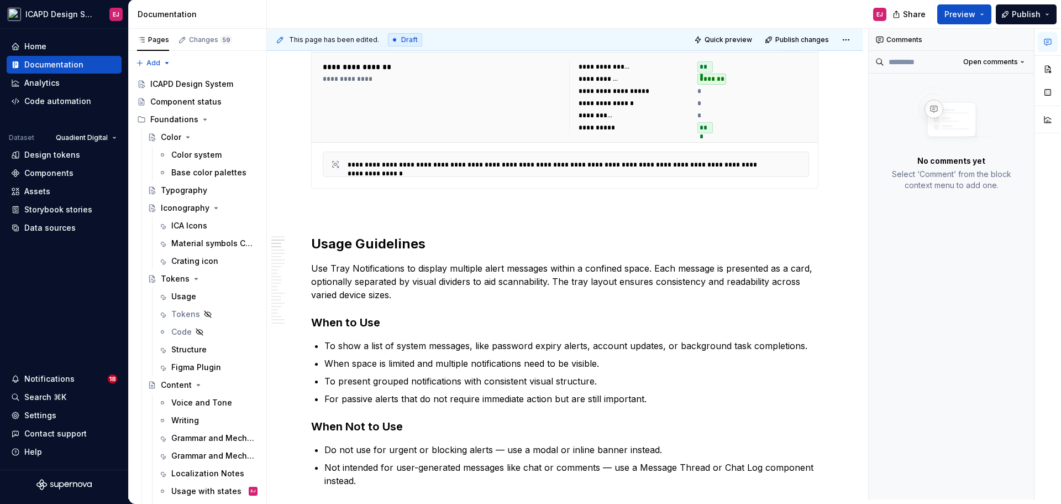
scroll to position [995, 0]
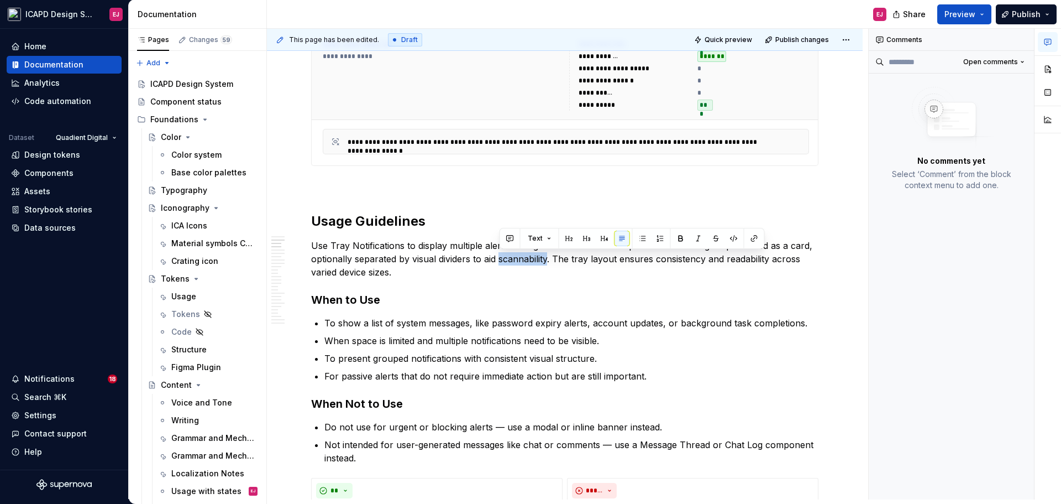
drag, startPoint x: 537, startPoint y: 263, endPoint x: 521, endPoint y: 281, distance: 24.7
click at [523, 263] on p "Use Tray Notifications to display multiple alert messages within a confined spa…" at bounding box center [564, 259] width 507 height 40
click at [651, 300] on h3 "When to Use" at bounding box center [564, 299] width 507 height 15
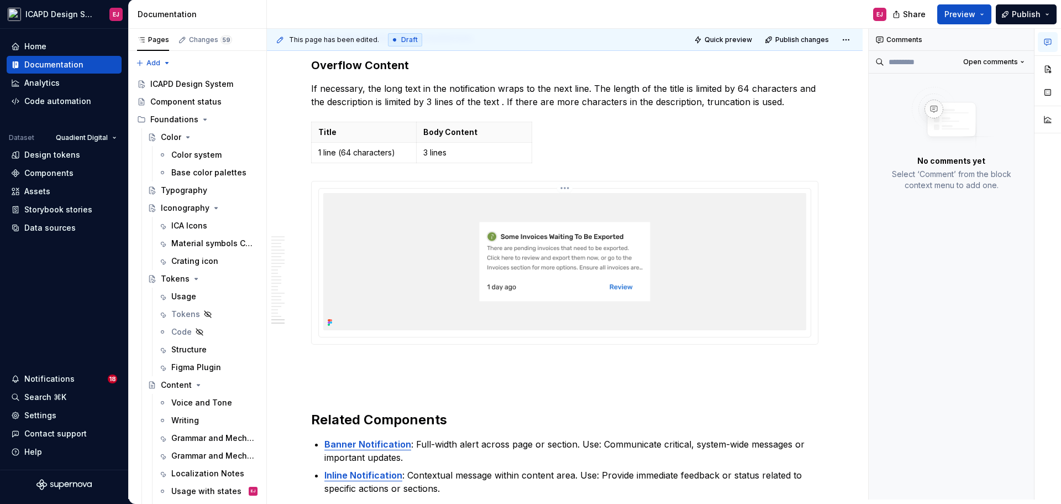
scroll to position [7267, 0]
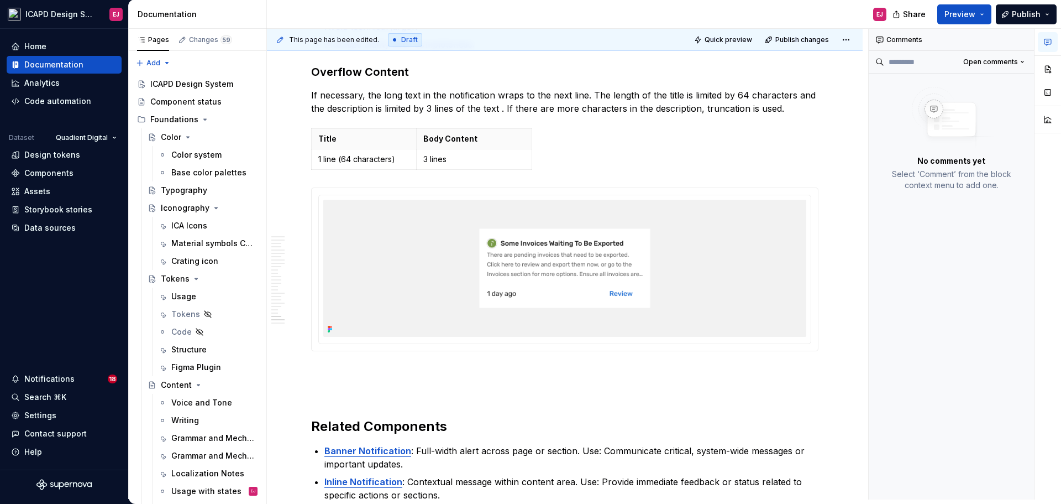
click at [654, 151] on div "Title Body Content 1 line (64 characters) 3 lines" at bounding box center [564, 151] width 507 height 46
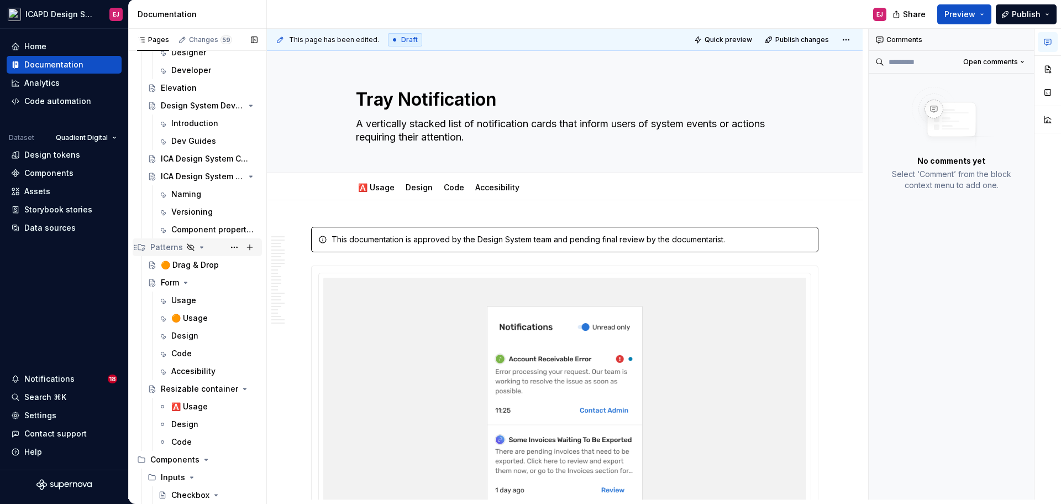
scroll to position [884, 0]
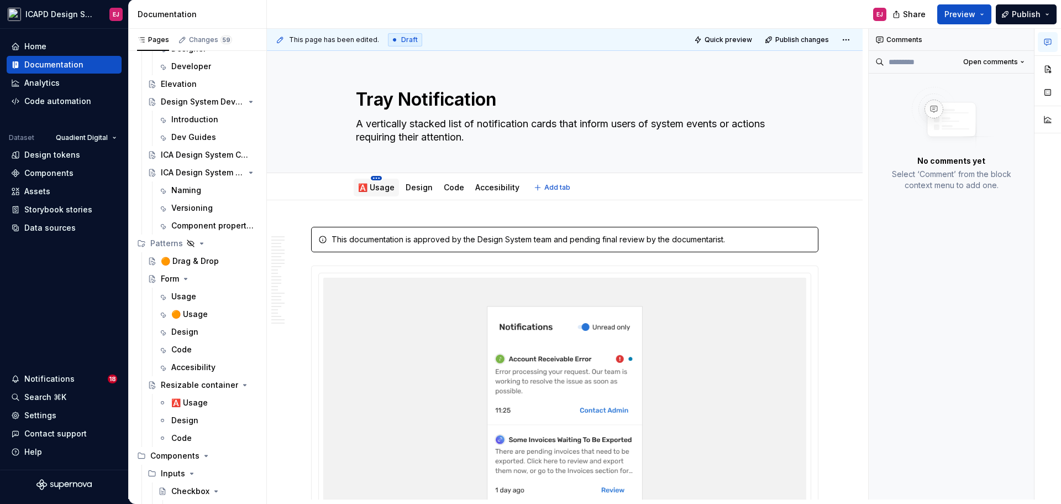
click at [375, 179] on html "ICAPD Design System EJ Home Documentation Analytics Code automation Dataset Qua…" at bounding box center [530, 252] width 1061 height 504
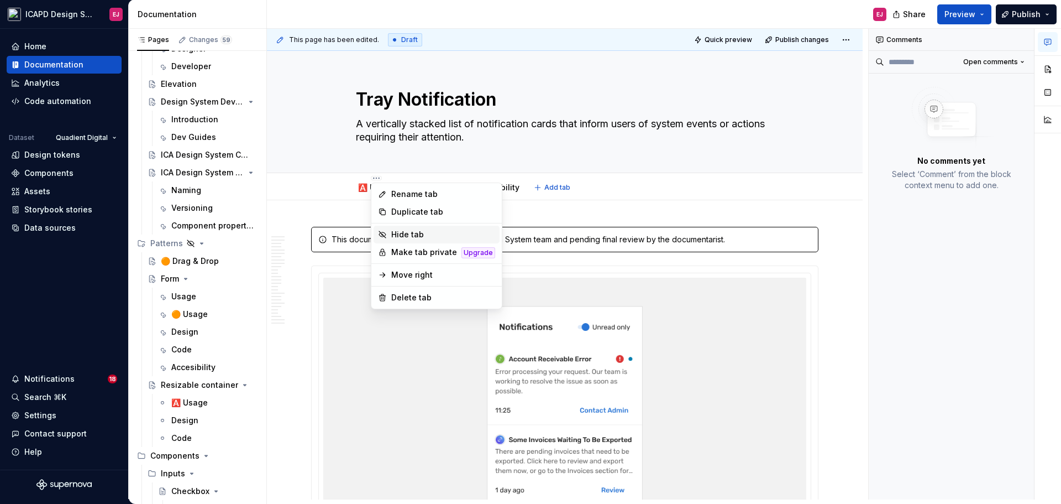
type textarea "*"
click at [410, 193] on div "Rename tab" at bounding box center [443, 193] width 104 height 11
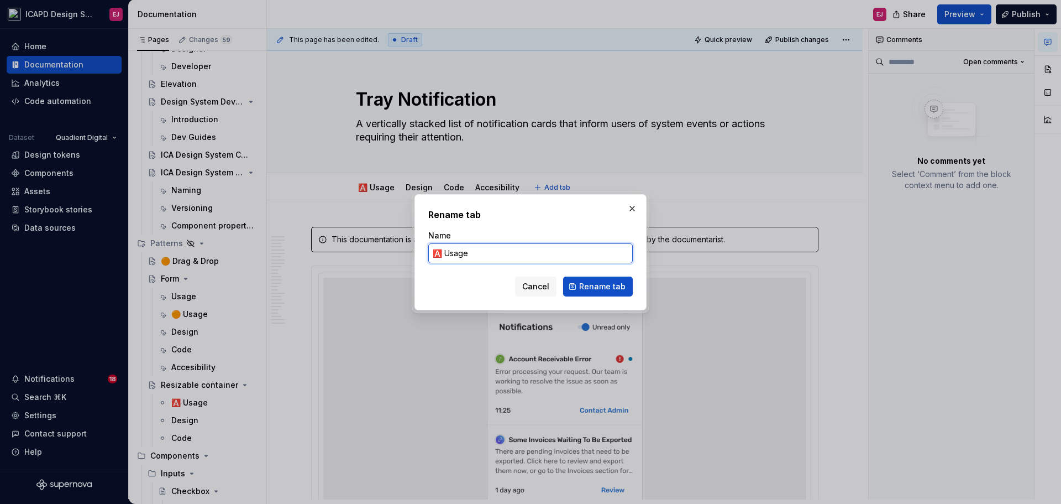
drag, startPoint x: 443, startPoint y: 252, endPoint x: 418, endPoint y: 253, distance: 24.9
click at [418, 253] on div "Rename tab Name 🅰️ Usage Cancel Rename tab" at bounding box center [531, 252] width 232 height 116
paste input "✅"
type input "✅ Usage"
click at [602, 284] on span "Rename tab" at bounding box center [602, 286] width 46 height 11
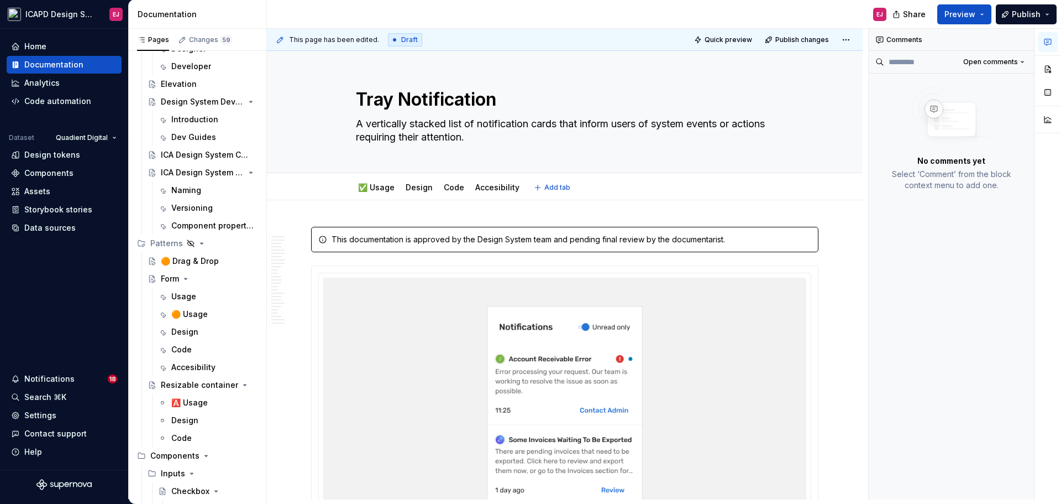
type textarea "*"
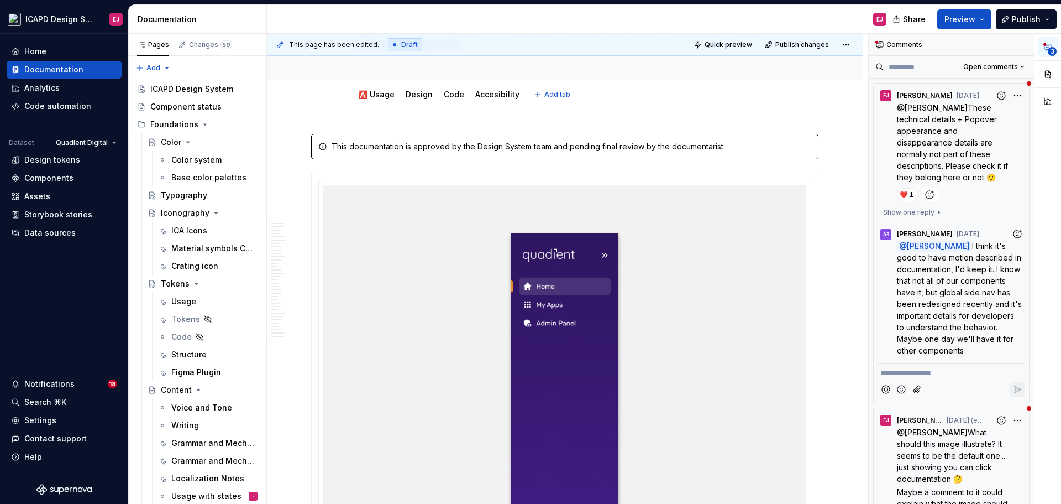
scroll to position [166, 0]
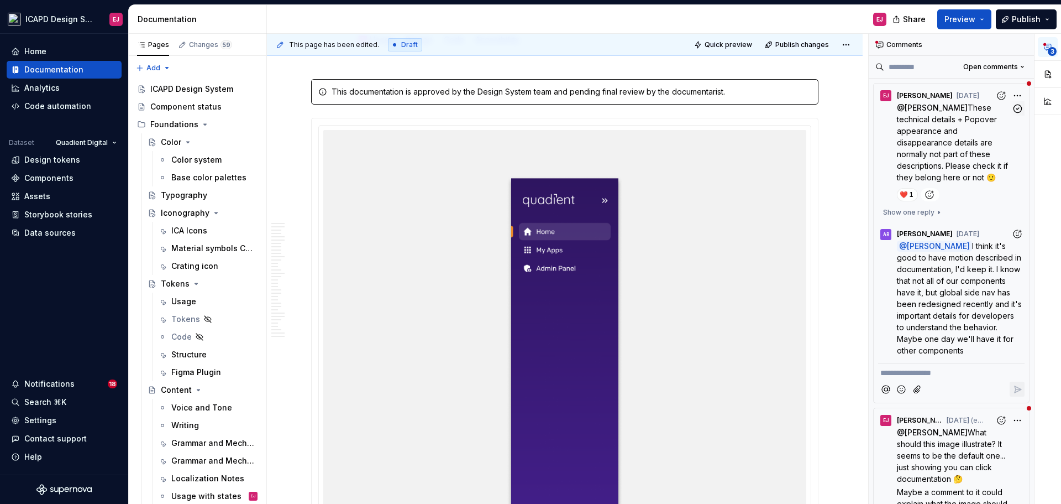
click at [907, 140] on span "These technical details + Popover appearance and disappearance details are norm…" at bounding box center [953, 142] width 113 height 79
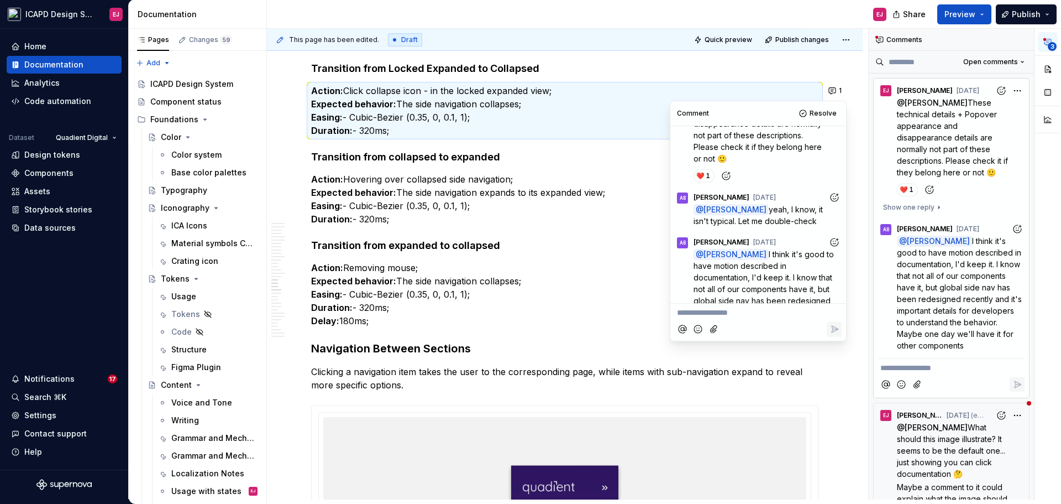
scroll to position [0, 0]
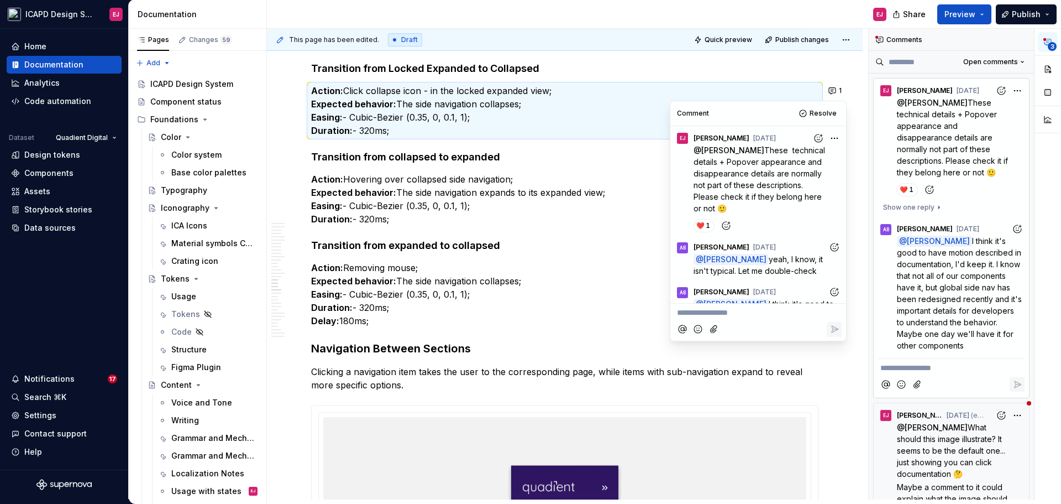
type textarea "*"
click at [391, 155] on h4 "Transition from collapsed to expanded" at bounding box center [564, 156] width 507 height 13
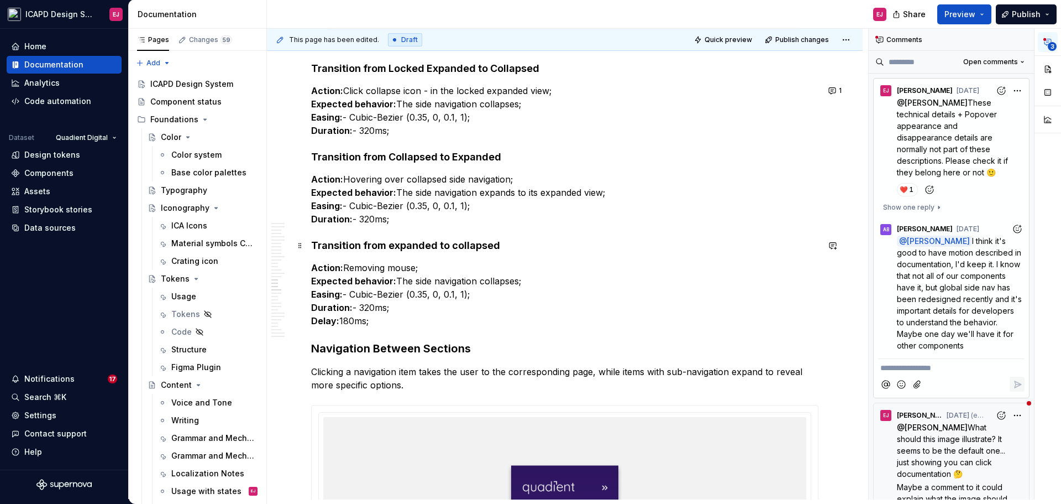
click at [394, 244] on h4 "Transition from expanded to collapsed" at bounding box center [564, 245] width 507 height 13
click at [454, 246] on h4 "Transition from Expanded to collapsed" at bounding box center [564, 245] width 507 height 13
click at [352, 117] on p "Action: Click collapse icon - in the locked expanded view; Expected behavior: T…" at bounding box center [564, 110] width 507 height 53
click at [362, 130] on p "Action: Click collapse icon - in the locked expanded view; Expected behavior: T…" at bounding box center [564, 110] width 507 height 53
click at [353, 209] on p "Action: Hovering over collapsed side navigation; Expected behavior: The side na…" at bounding box center [564, 198] width 507 height 53
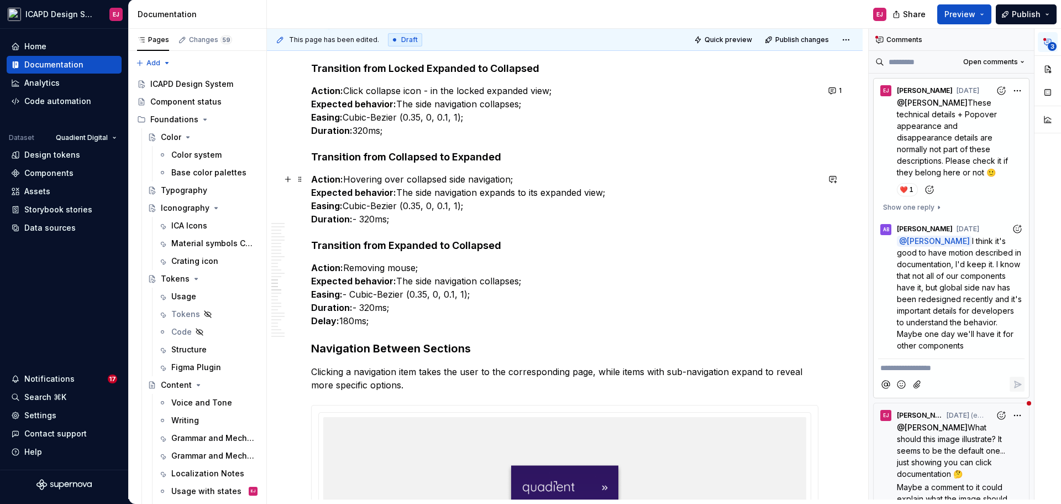
click at [360, 218] on p "Action: Hovering over collapsed side navigation; Expected behavior: The side na…" at bounding box center [564, 198] width 507 height 53
click at [355, 291] on p "Action: Removing mouse; Expected behavior: The side navigation collapses; Easin…" at bounding box center [564, 294] width 507 height 66
click at [353, 292] on p "Action: Removing mouse; Expected behavior: The side navigation collapses; Easin…" at bounding box center [564, 294] width 507 height 66
click at [360, 308] on p "Action: Removing mouse; Expected behavior: The side navigation collapses; Easin…" at bounding box center [564, 294] width 507 height 66
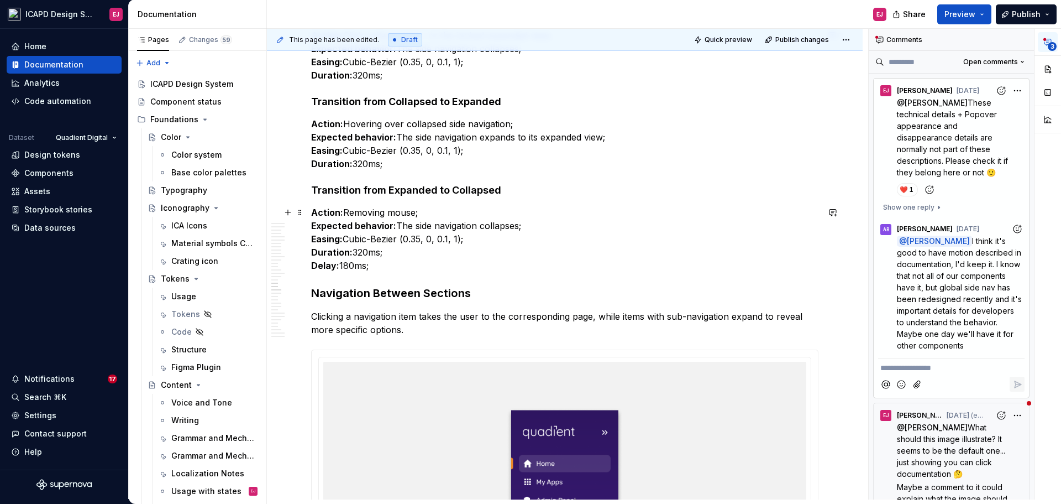
scroll to position [9844, 0]
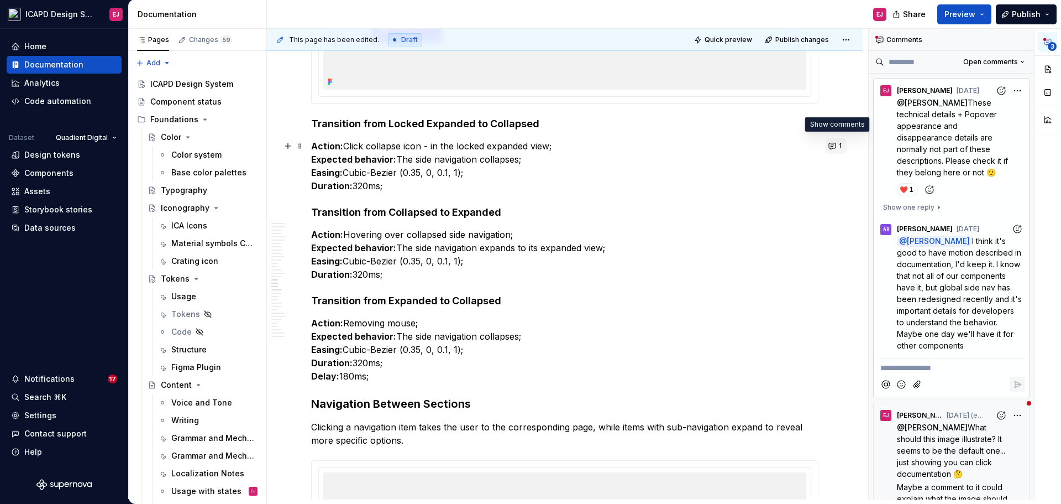
click at [836, 142] on button "1" at bounding box center [836, 145] width 22 height 15
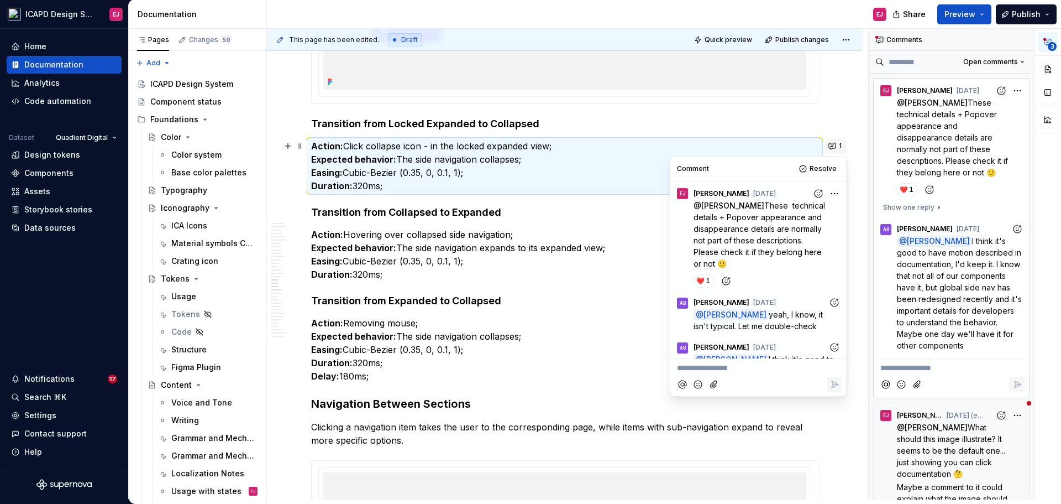
scroll to position [105, 0]
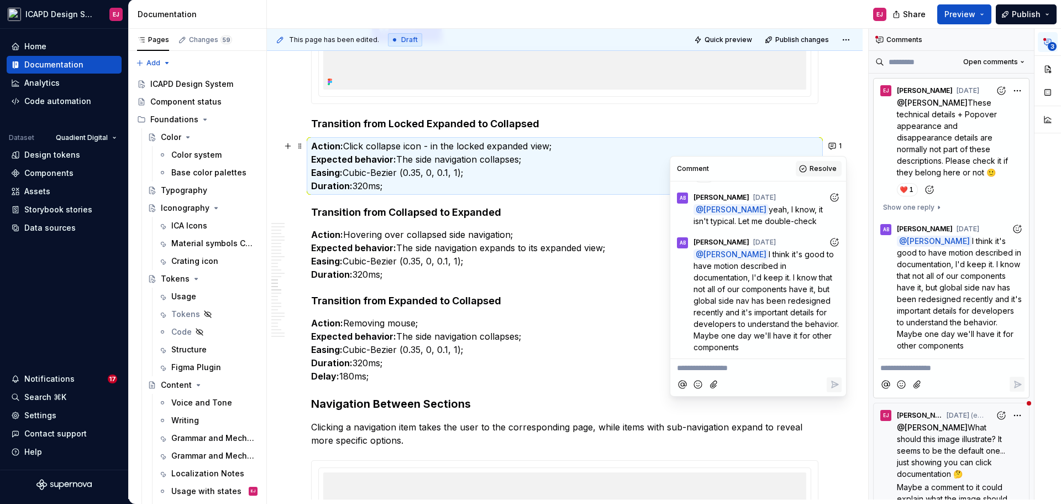
click at [821, 169] on span "Resolve" at bounding box center [823, 168] width 27 height 9
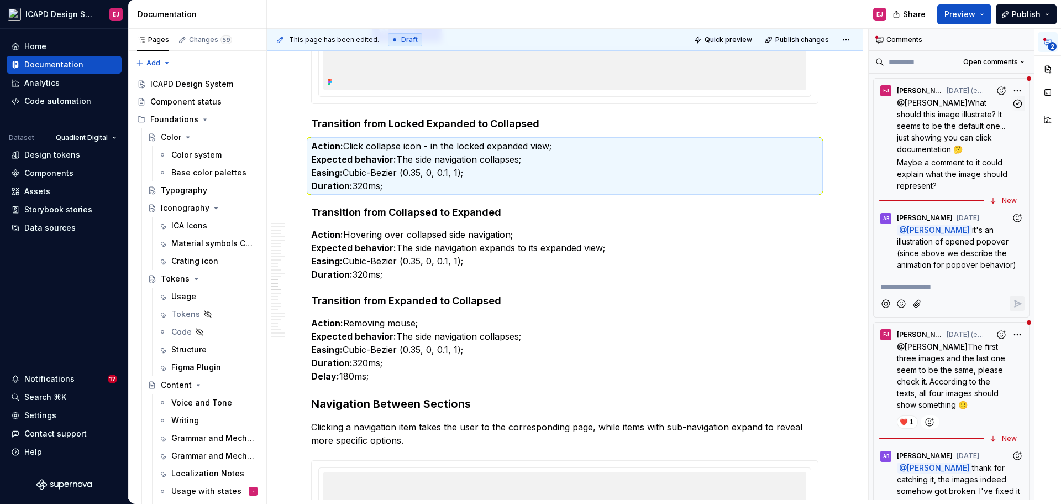
click at [920, 124] on span "What should this image illustrate? It seems to be the default one... just showi…" at bounding box center [952, 126] width 111 height 56
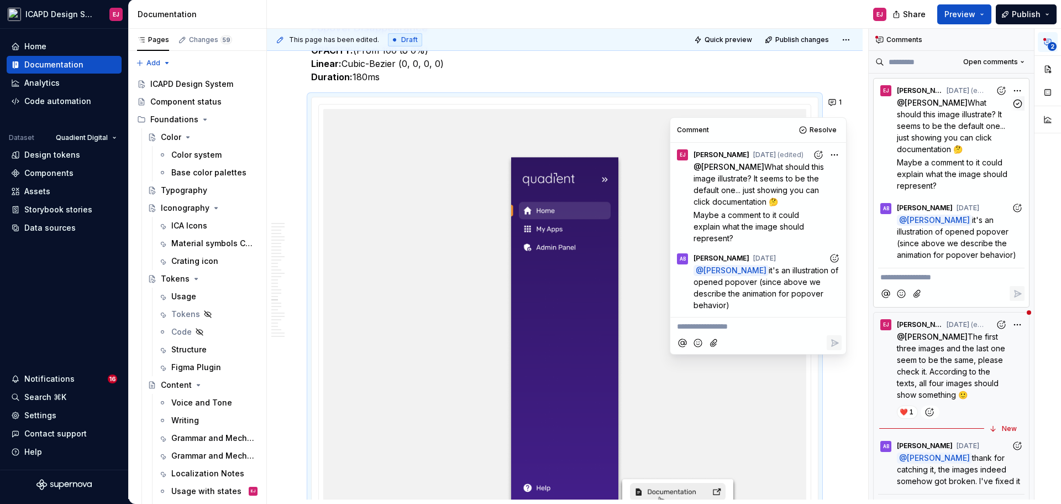
scroll to position [11007, 0]
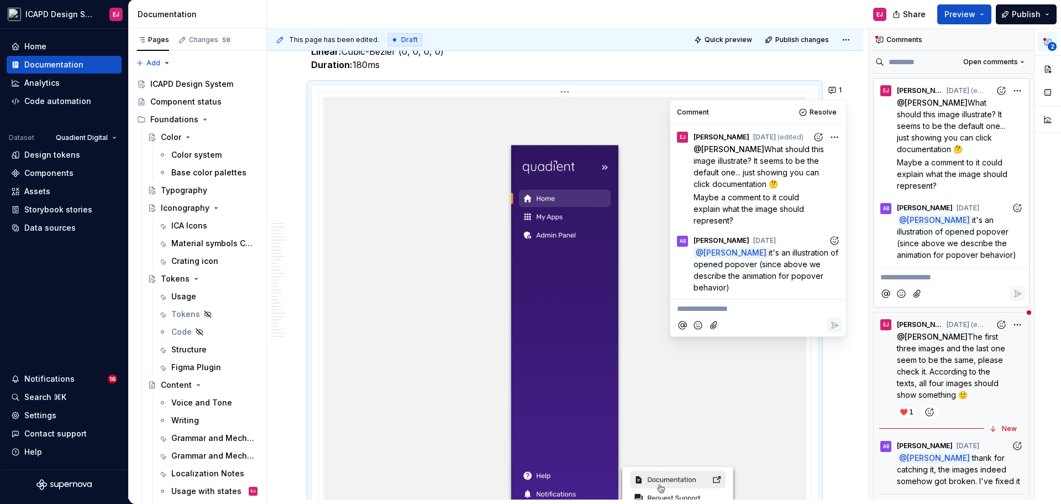
click at [413, 102] on img at bounding box center [564, 343] width 483 height 492
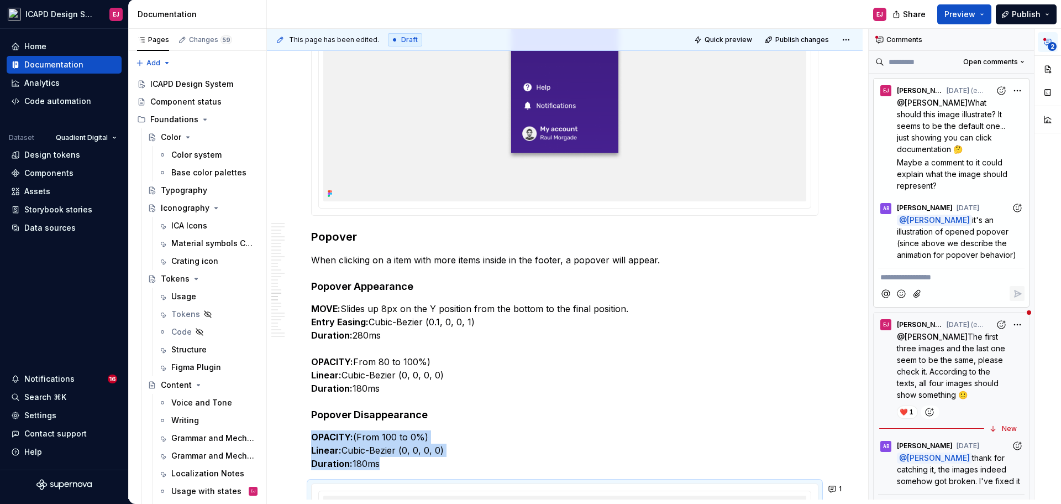
scroll to position [10675, 0]
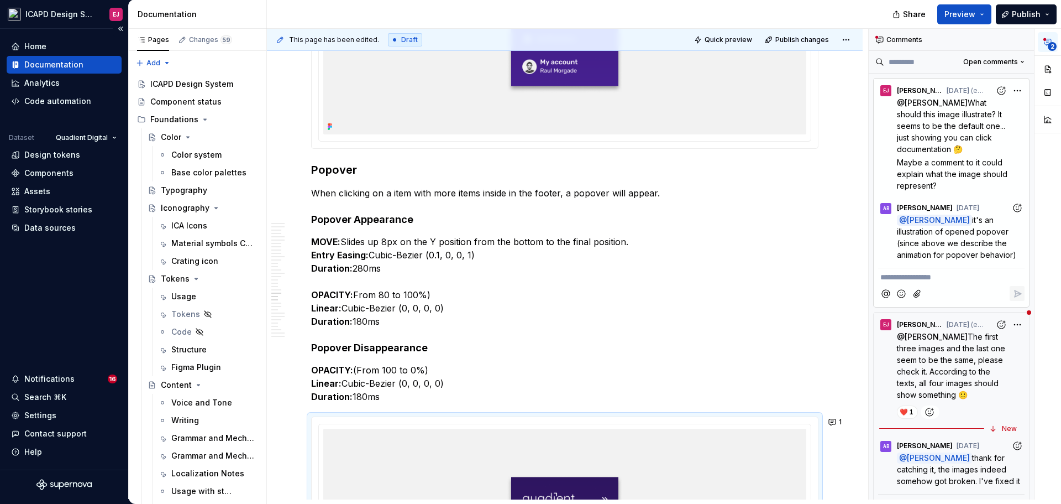
type textarea "*"
